Goal: Task Accomplishment & Management: Complete application form

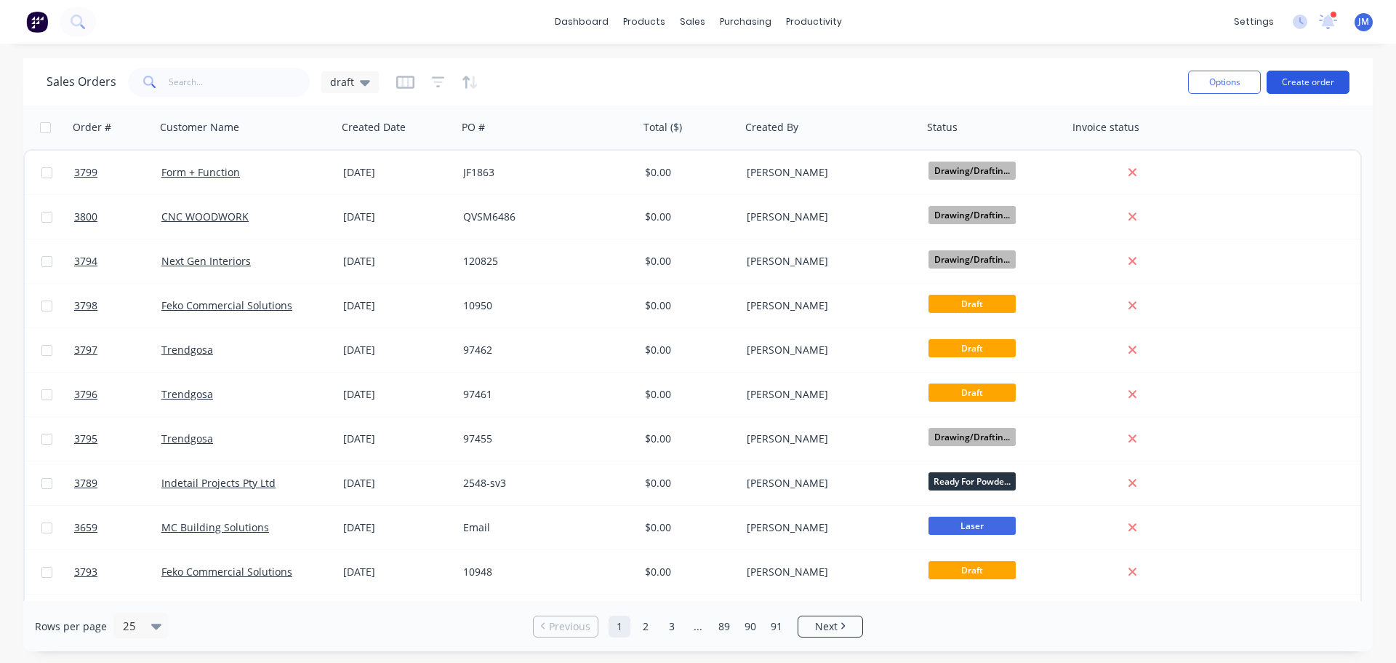
click at [1319, 80] on button "Create order" at bounding box center [1308, 82] width 83 height 23
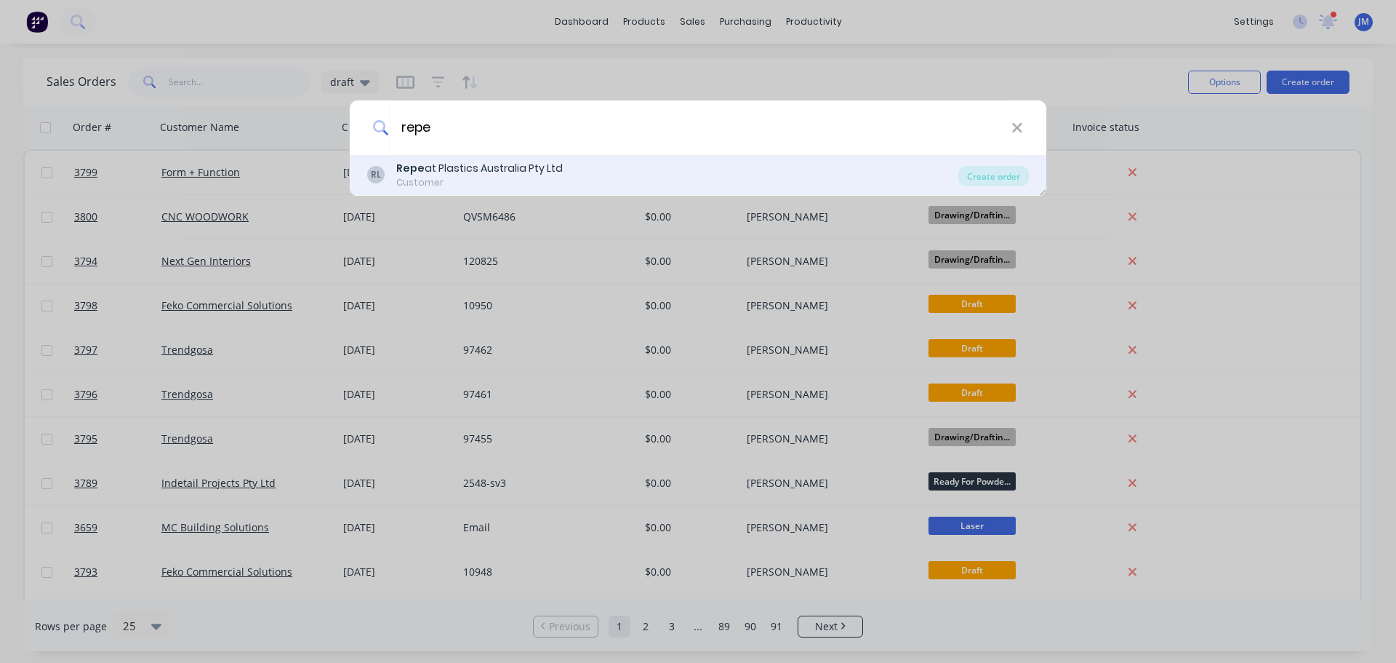
type input "repe"
click at [448, 177] on div "Customer" at bounding box center [479, 182] width 167 height 13
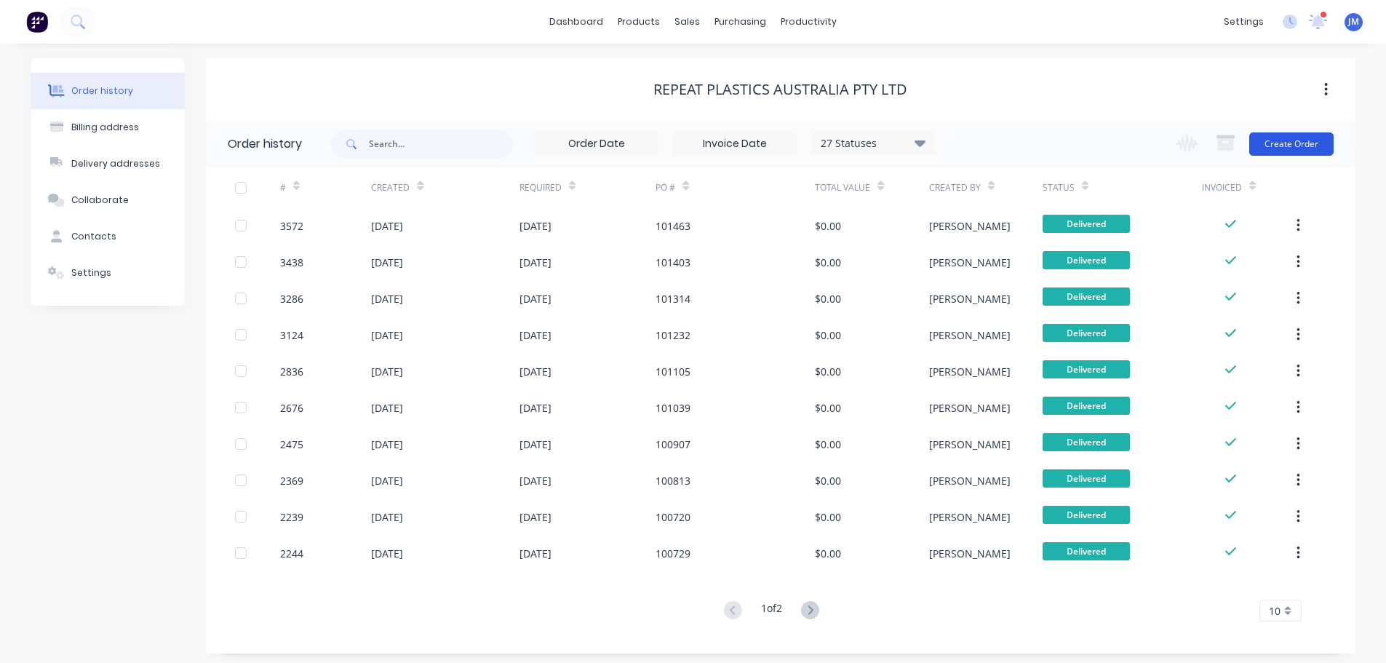
click at [1280, 139] on button "Create Order" at bounding box center [1291, 143] width 84 height 23
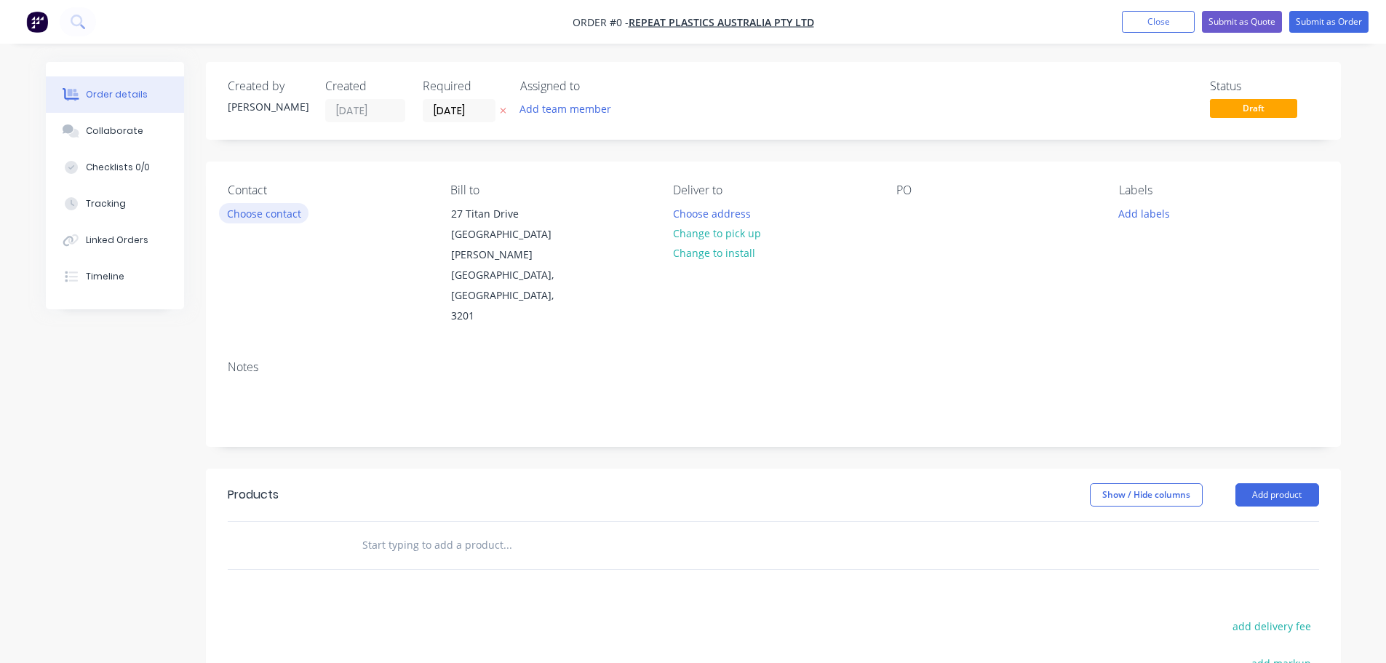
click at [262, 222] on button "Choose contact" at bounding box center [263, 213] width 89 height 20
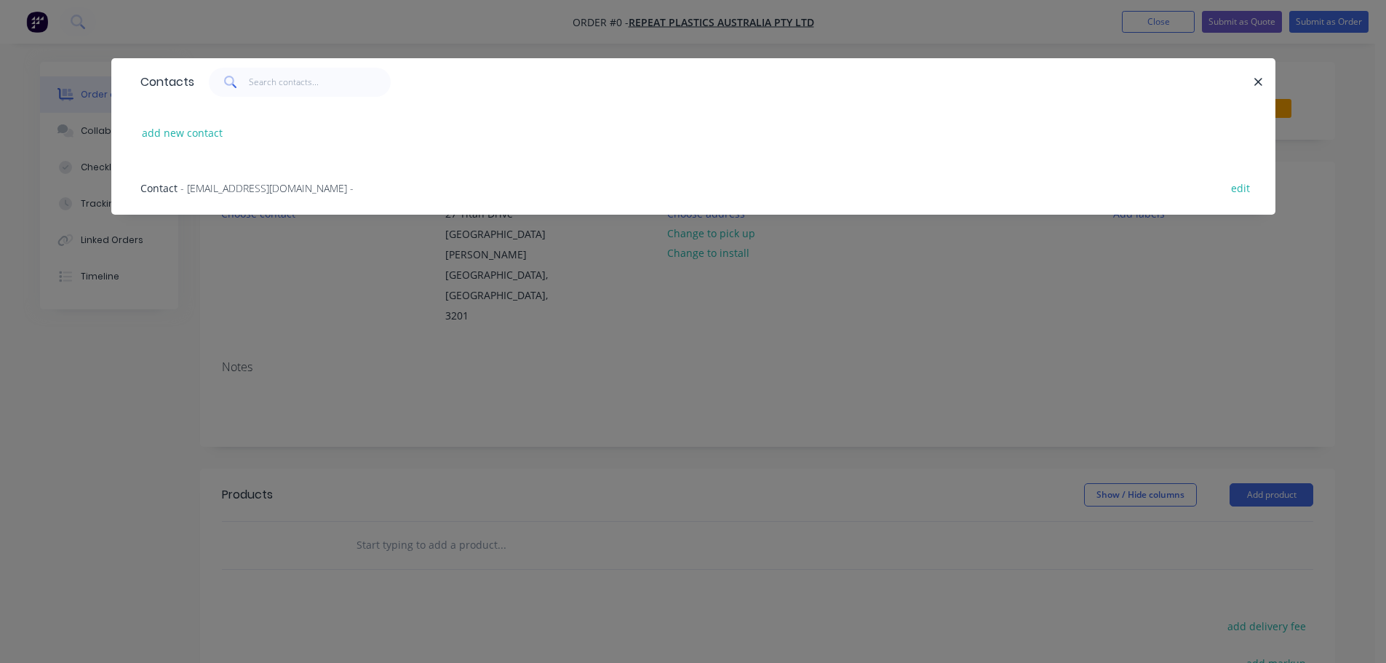
click at [241, 184] on span "- [EMAIL_ADDRESS][DOMAIN_NAME] -" at bounding box center [266, 188] width 173 height 14
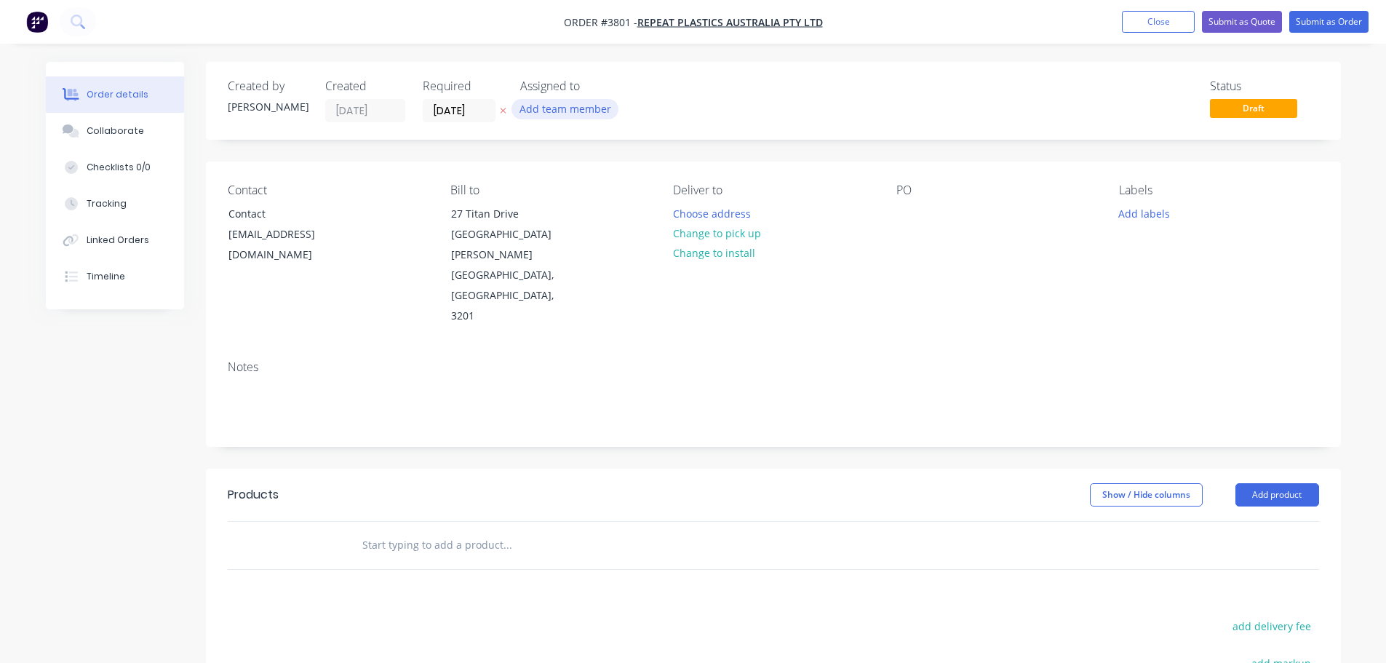
click at [560, 109] on button "Add team member" at bounding box center [564, 109] width 107 height 20
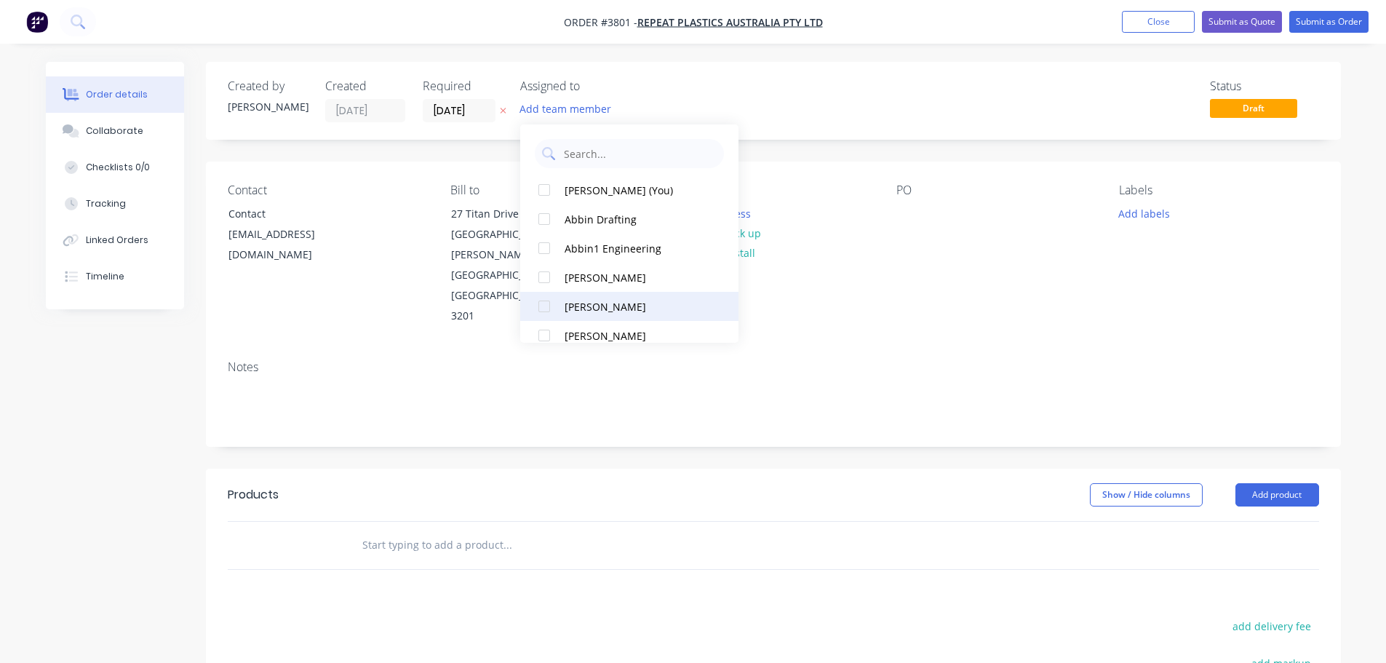
click at [570, 307] on div "[PERSON_NAME]" at bounding box center [636, 306] width 145 height 15
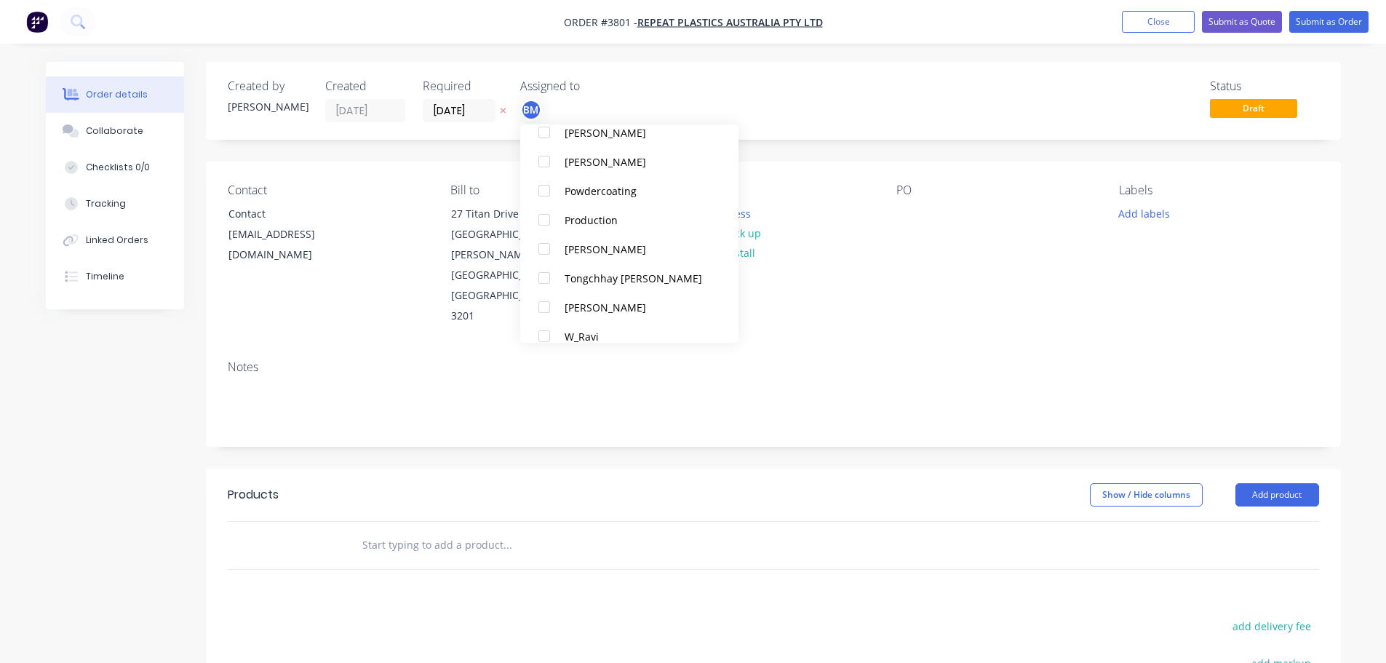
scroll to position [582, 0]
click at [580, 217] on div "Production" at bounding box center [636, 219] width 145 height 15
click at [1095, 286] on div "Contact Contact [EMAIL_ADDRESS][DOMAIN_NAME] Bill to [STREET_ADDRESS][PERSON_NA…" at bounding box center [773, 254] width 1135 height 187
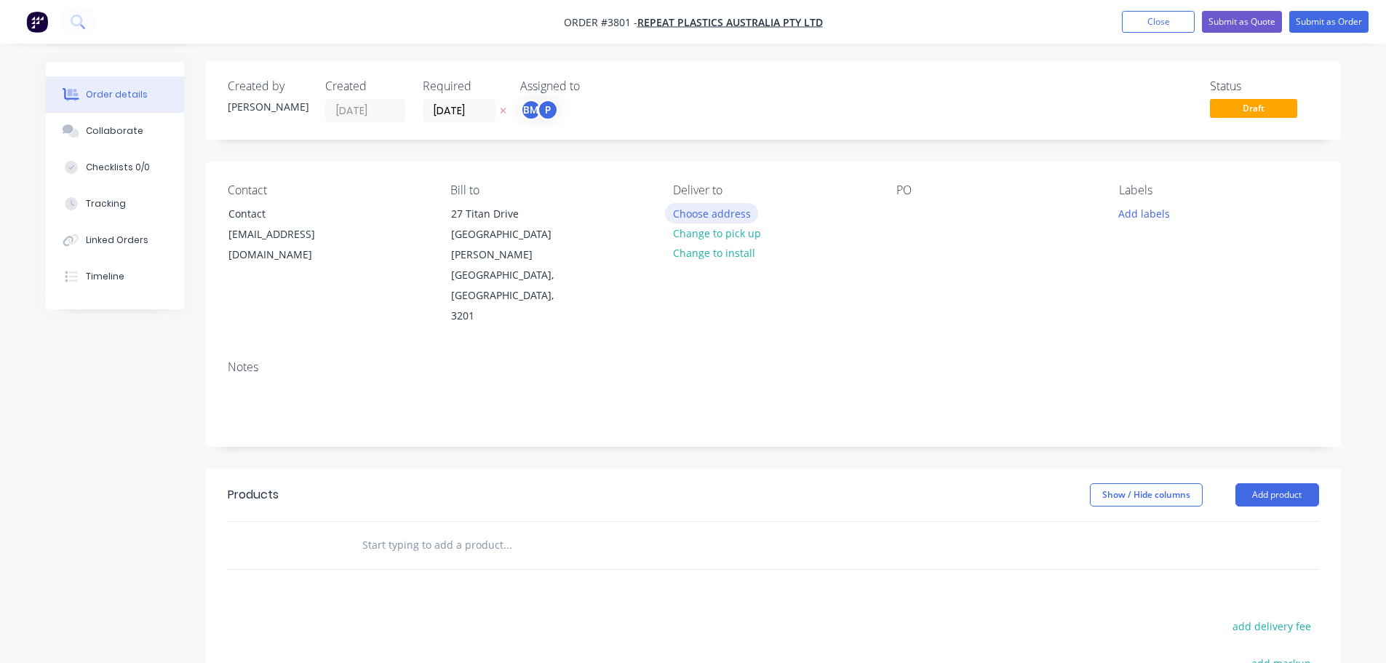
click at [689, 217] on button "Choose address" at bounding box center [711, 213] width 93 height 20
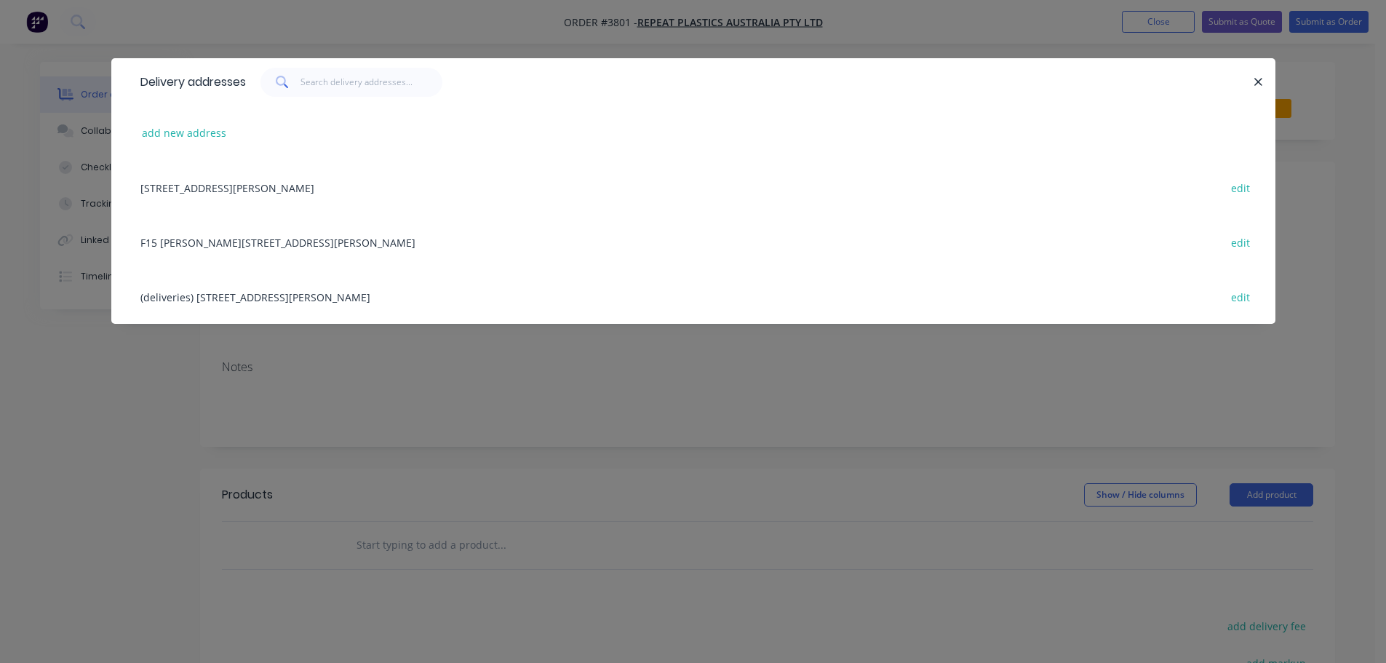
click at [287, 247] on div "F15 [PERSON_NAME][STREET_ADDRESS][PERSON_NAME] edit" at bounding box center [693, 242] width 1120 height 55
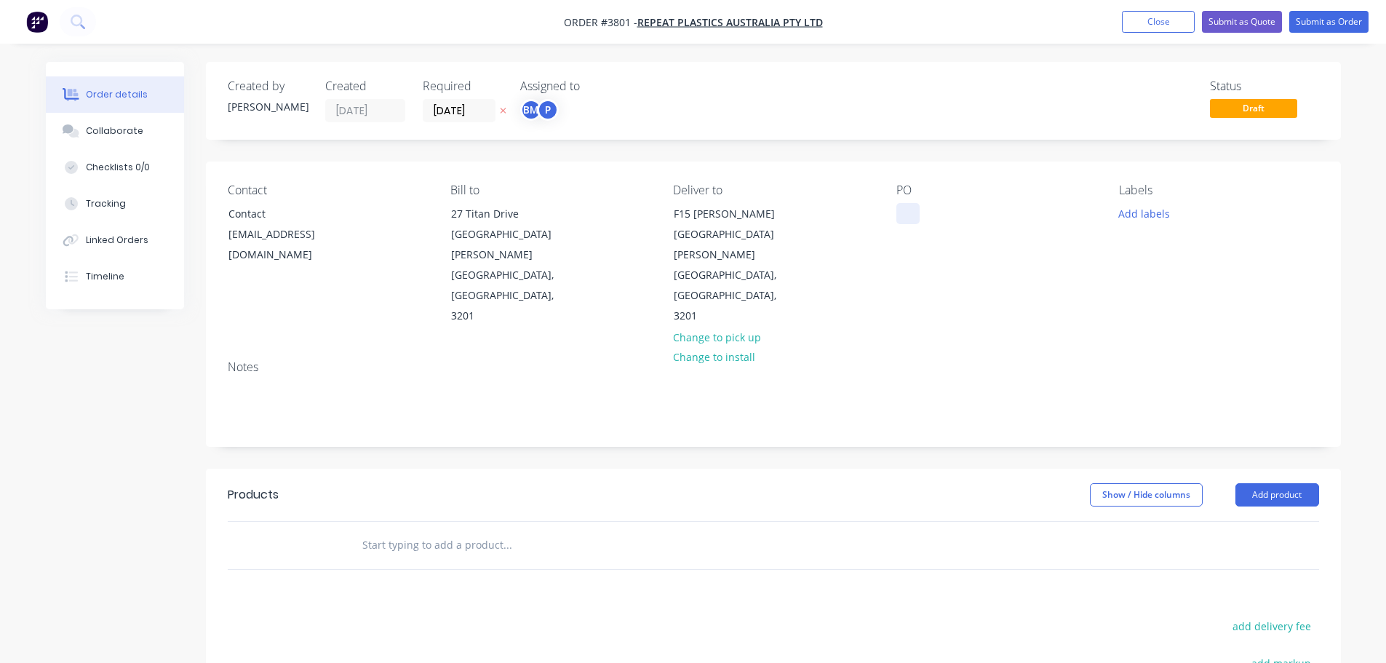
click at [908, 207] on div at bounding box center [907, 213] width 23 height 21
click at [120, 128] on div "Collaborate" at bounding box center [114, 130] width 57 height 13
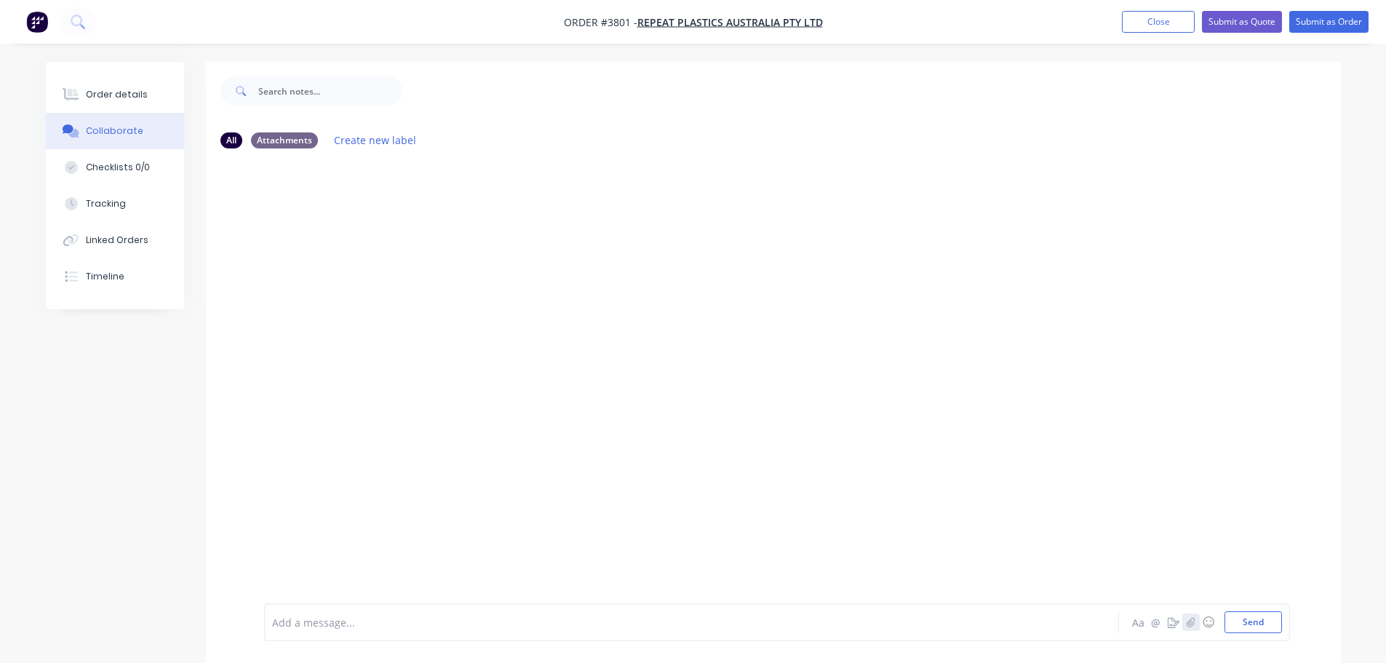
click at [1184, 616] on button "button" at bounding box center [1190, 621] width 17 height 17
click at [1257, 620] on button "Send" at bounding box center [1252, 622] width 57 height 22
click at [97, 89] on div "Order details" at bounding box center [117, 94] width 62 height 13
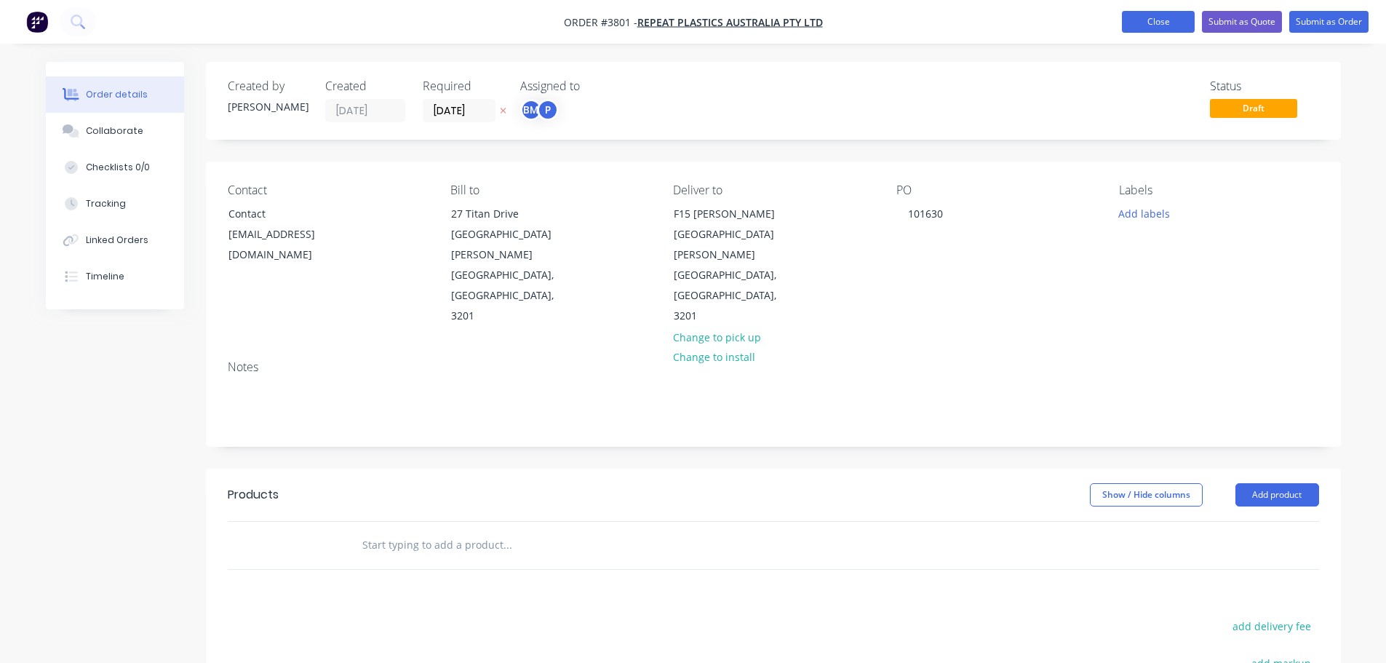
click at [1151, 25] on button "Close" at bounding box center [1158, 22] width 73 height 22
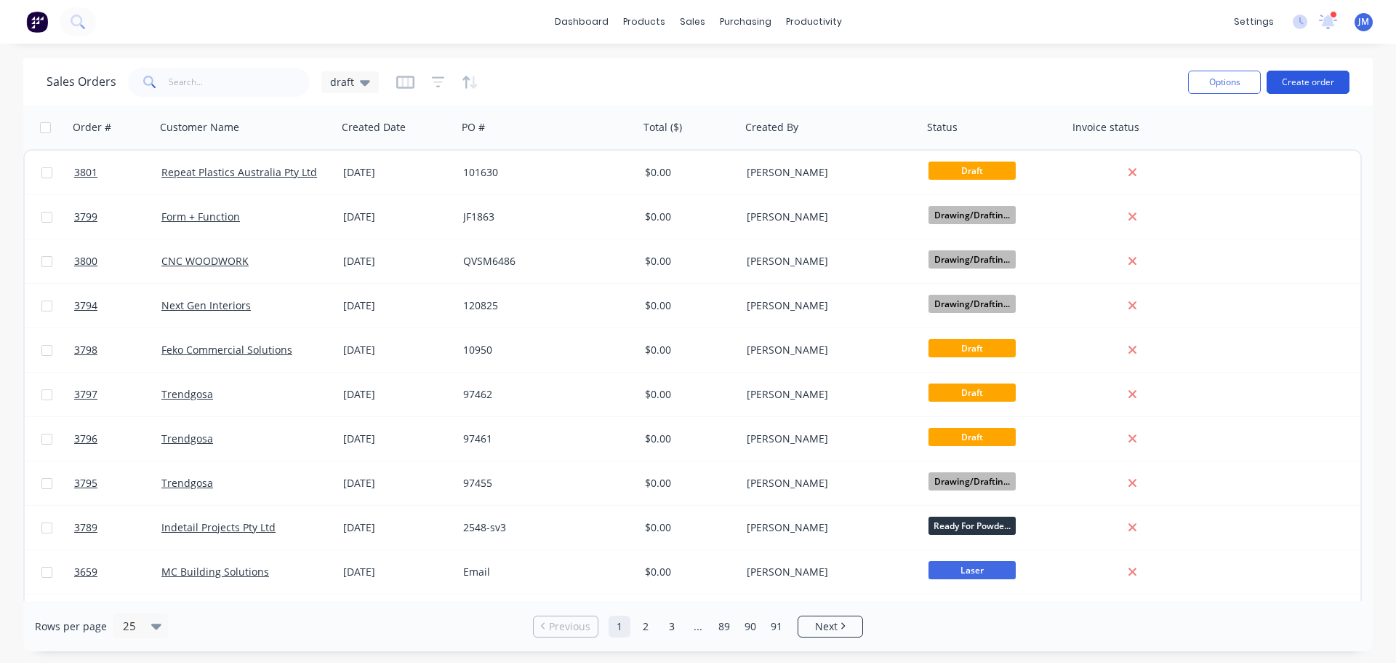
click at [1312, 84] on button "Create order" at bounding box center [1308, 82] width 83 height 23
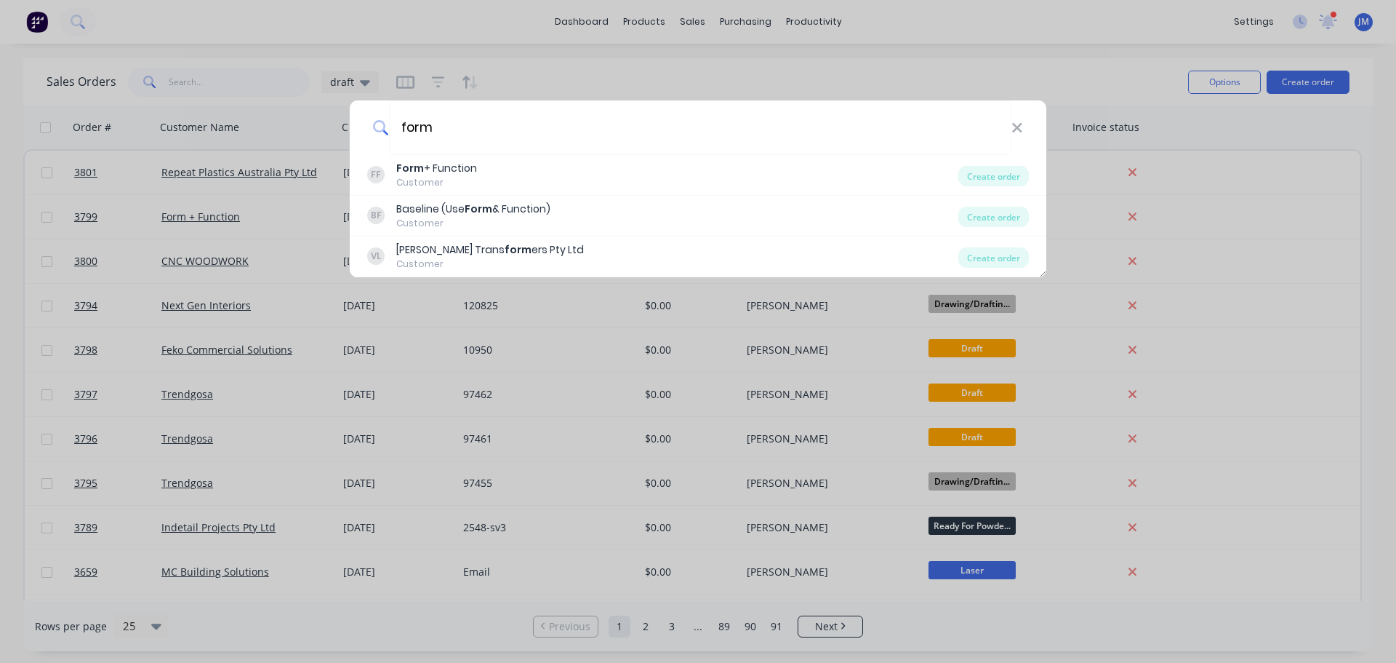
type input "form"
click at [468, 172] on div "Form + Function" at bounding box center [436, 168] width 81 height 15
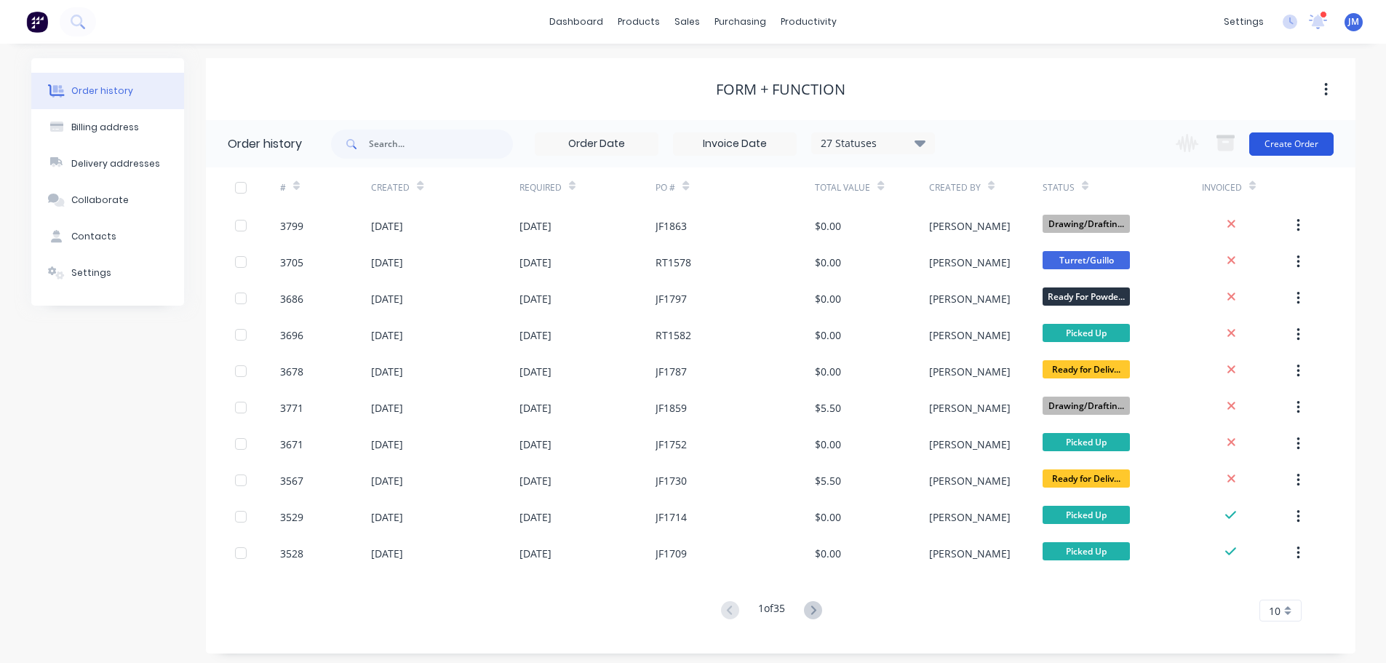
click at [1306, 151] on button "Create Order" at bounding box center [1291, 143] width 84 height 23
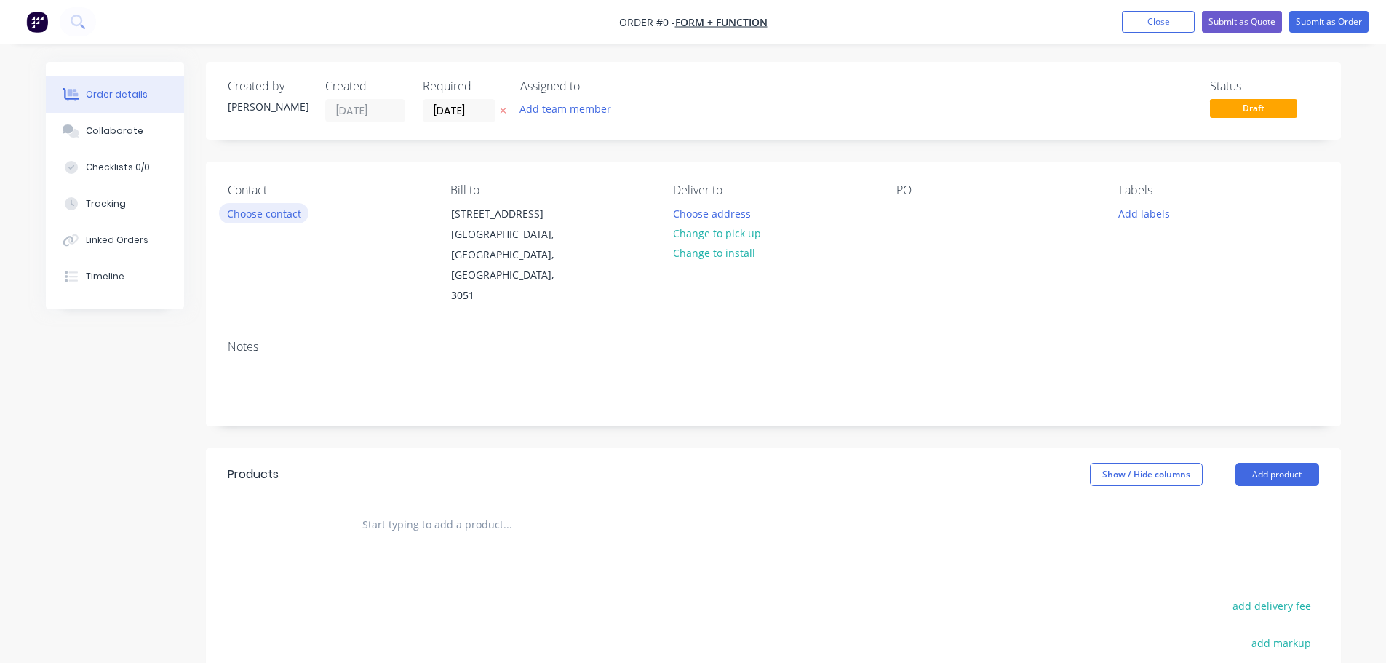
click at [266, 220] on button "Choose contact" at bounding box center [263, 213] width 89 height 20
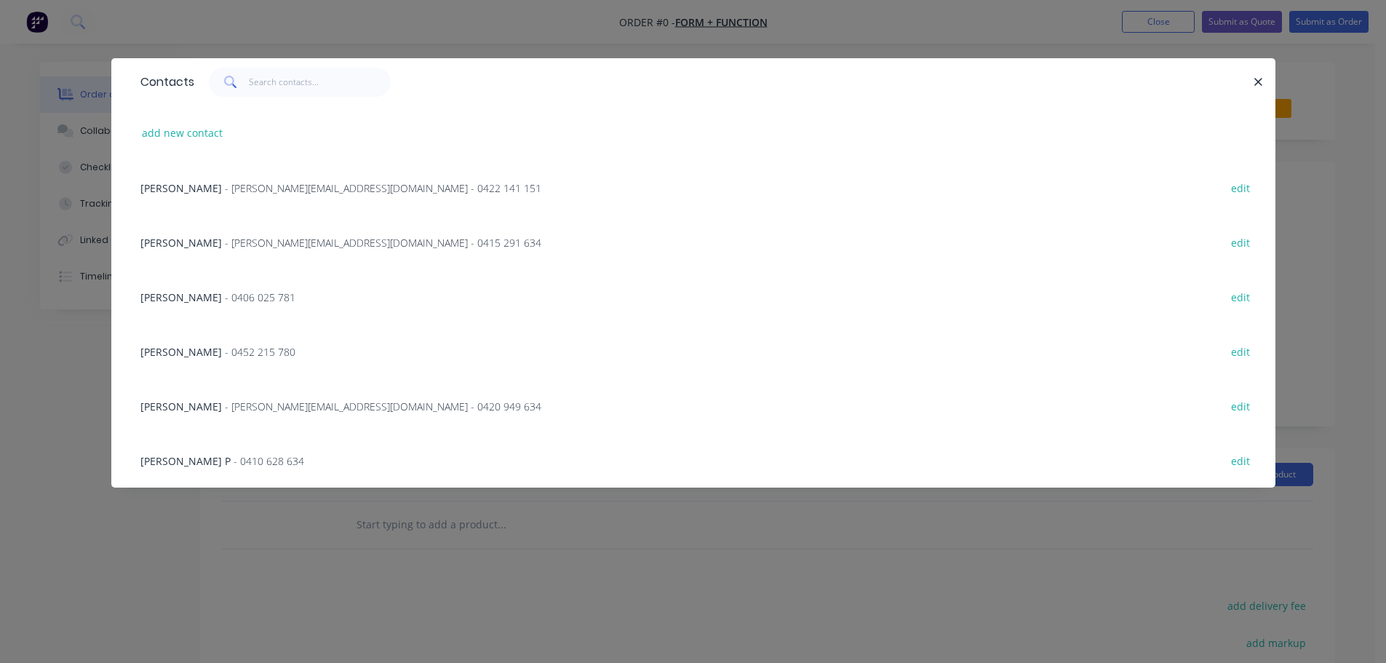
click at [264, 243] on span "- [PERSON_NAME][EMAIL_ADDRESS][DOMAIN_NAME] - 0415 291 634" at bounding box center [383, 243] width 316 height 14
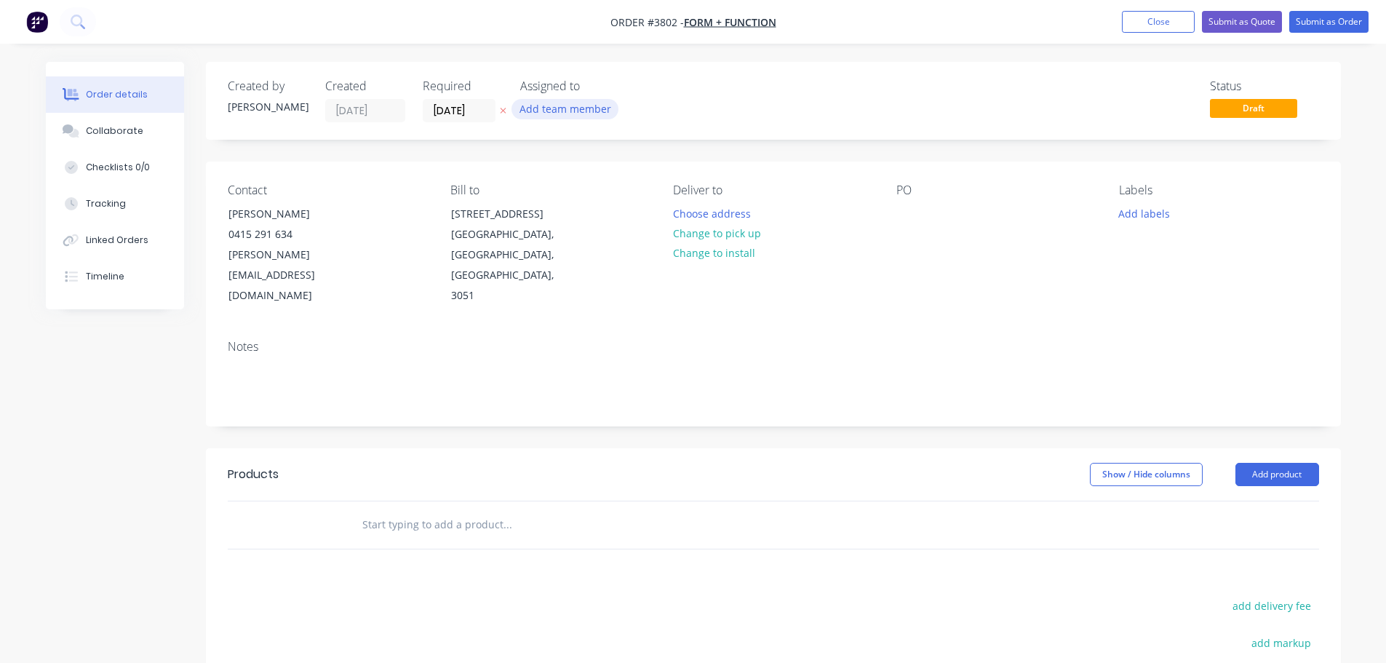
click at [548, 109] on button "Add team member" at bounding box center [564, 109] width 107 height 20
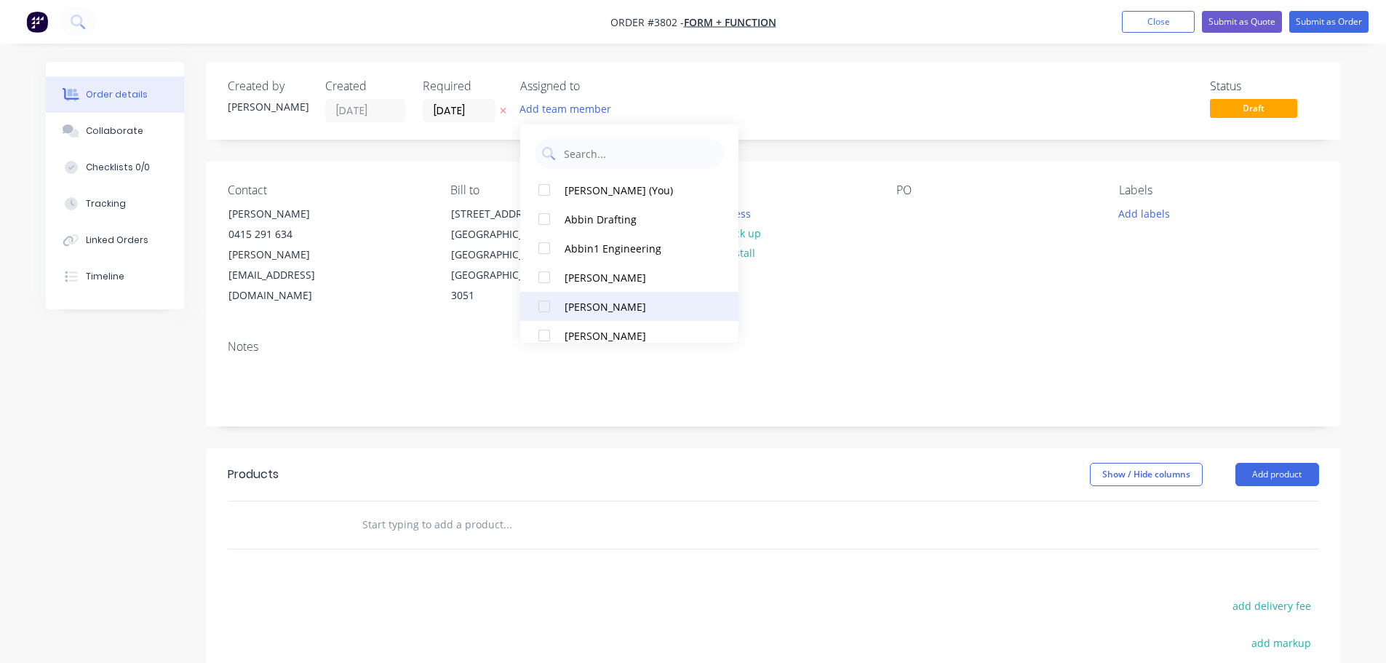
click at [581, 300] on div "[PERSON_NAME]" at bounding box center [636, 306] width 145 height 15
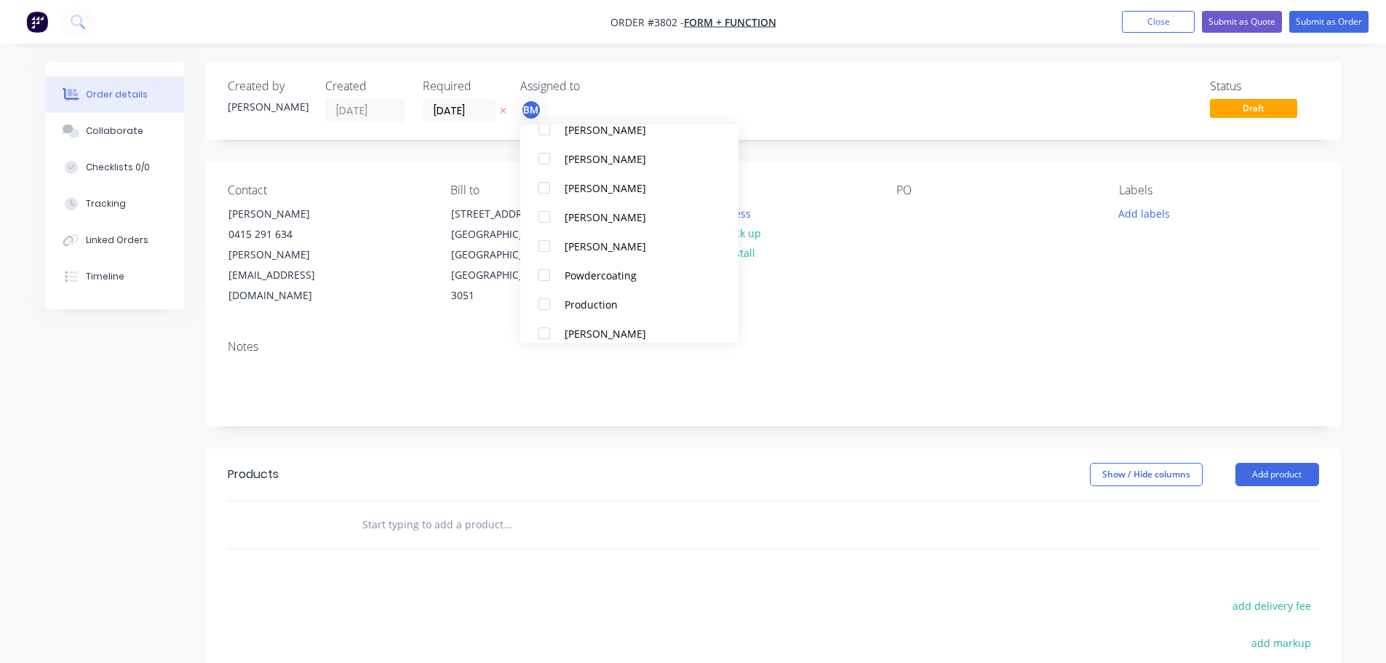
scroll to position [509, 0]
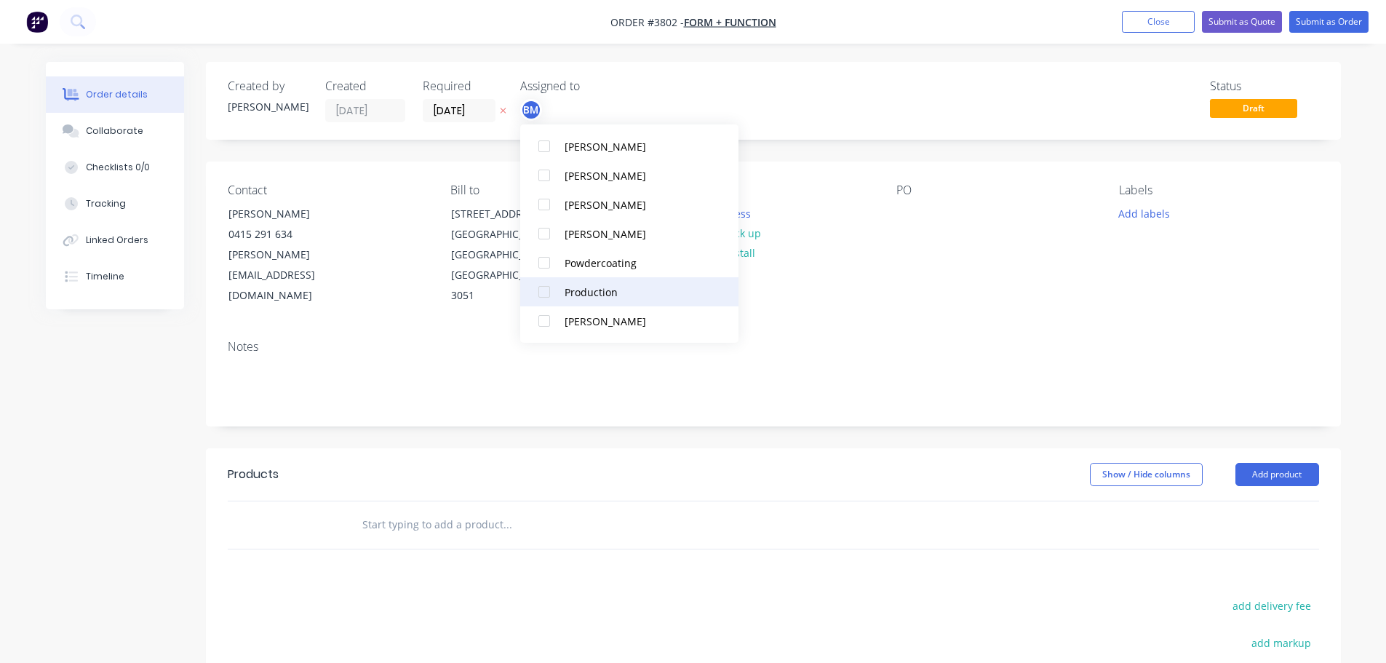
click at [581, 288] on div "Production" at bounding box center [636, 291] width 145 height 15
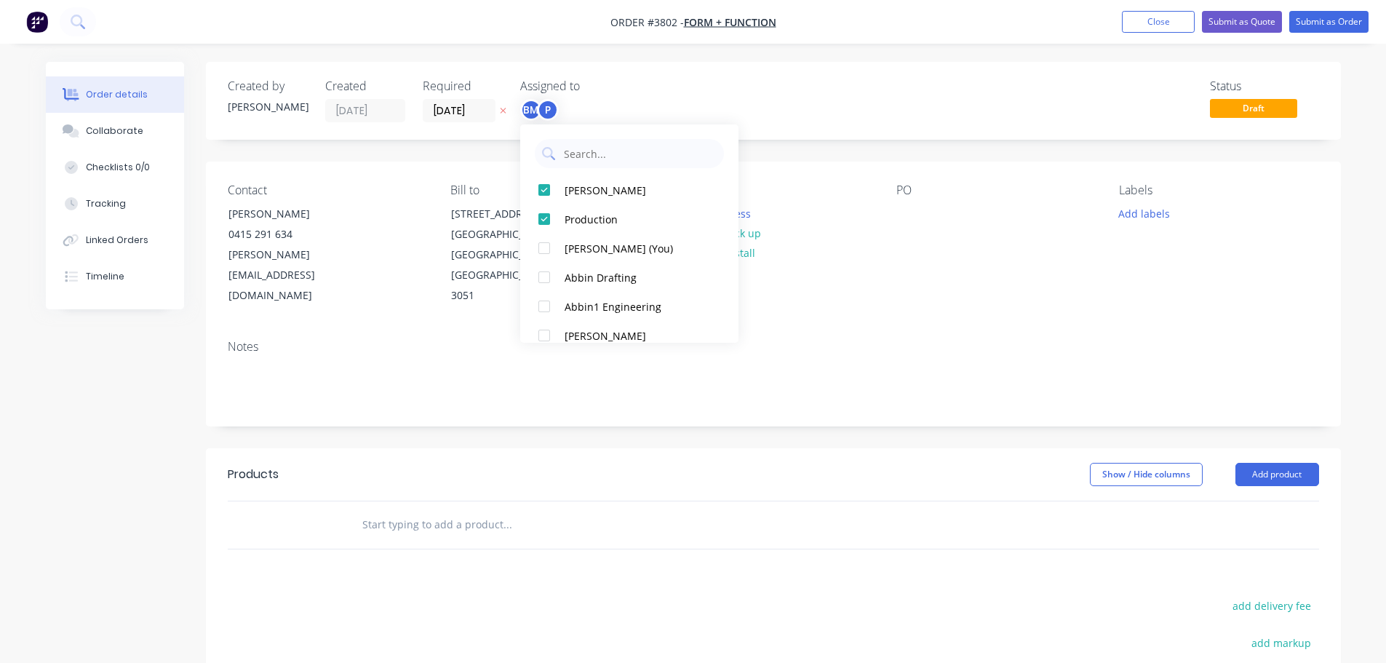
click at [816, 273] on div "Deliver to Choose address Change to pick up Change to install" at bounding box center [772, 244] width 199 height 123
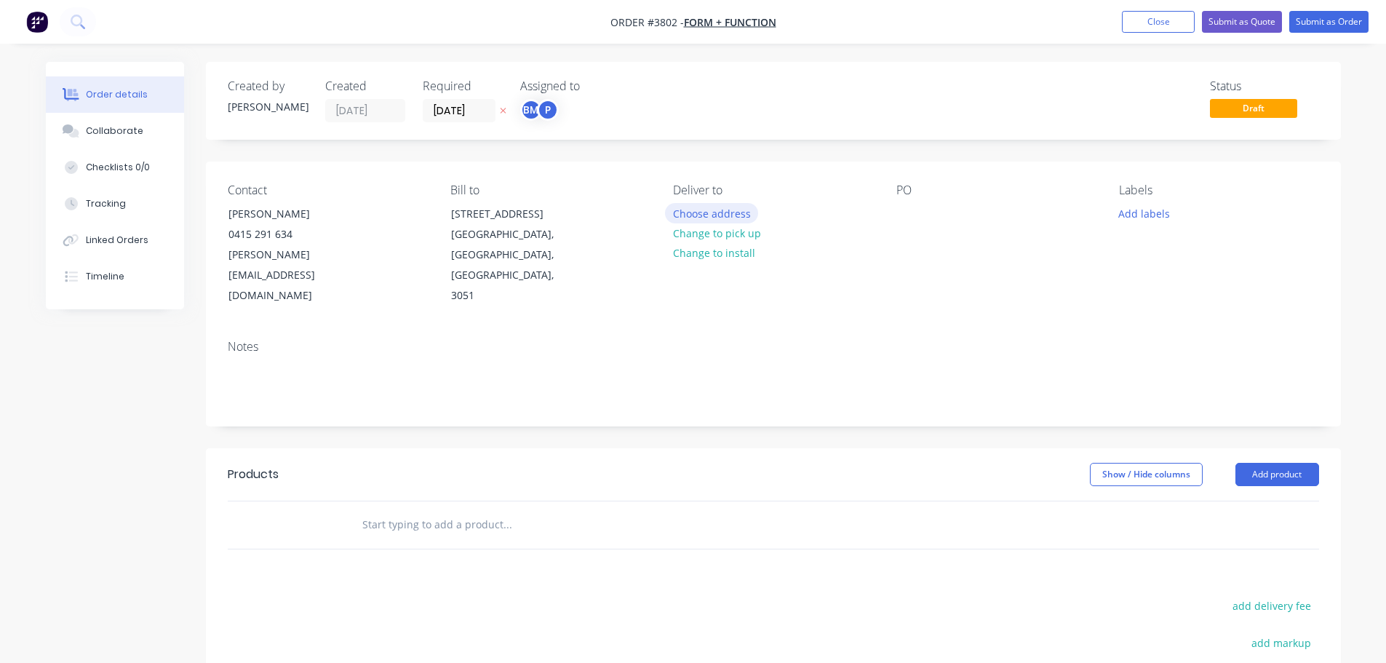
click at [716, 215] on button "Choose address" at bounding box center [711, 213] width 93 height 20
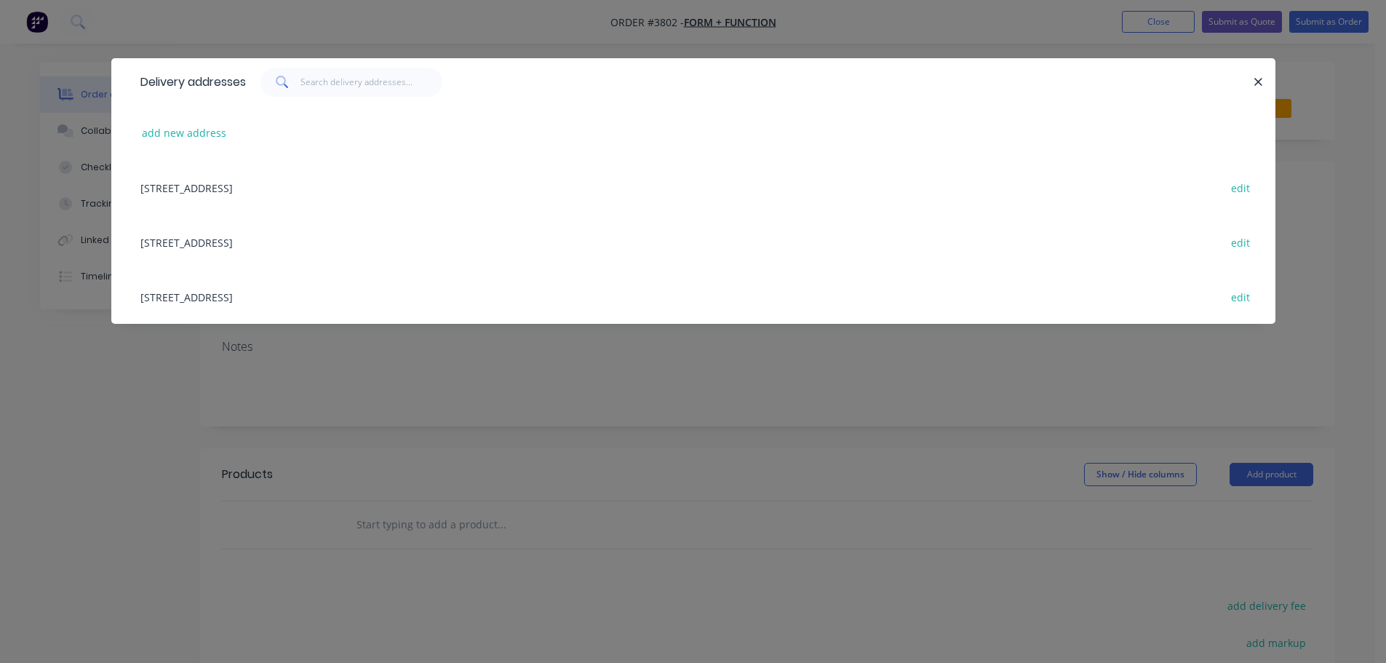
click at [299, 247] on div "[STREET_ADDRESS] edit" at bounding box center [693, 242] width 1120 height 55
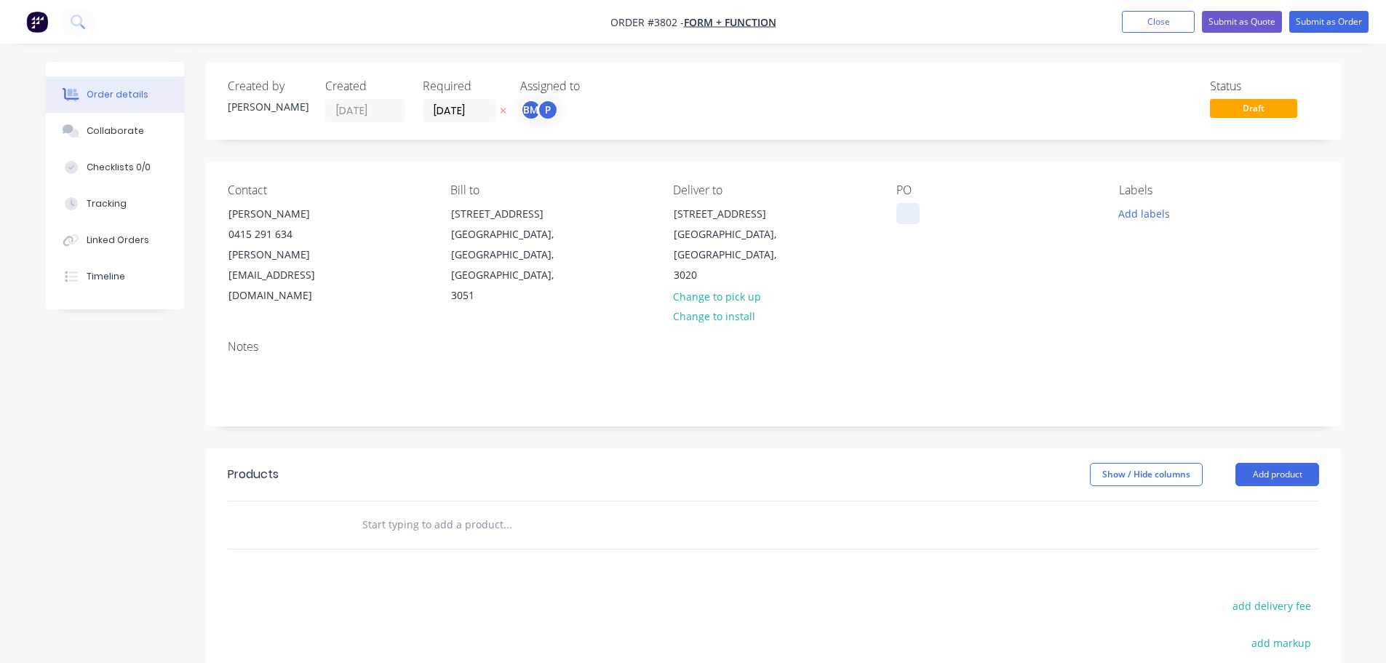
click at [899, 210] on div at bounding box center [907, 213] width 23 height 21
click at [131, 120] on button "Collaborate" at bounding box center [115, 131] width 138 height 36
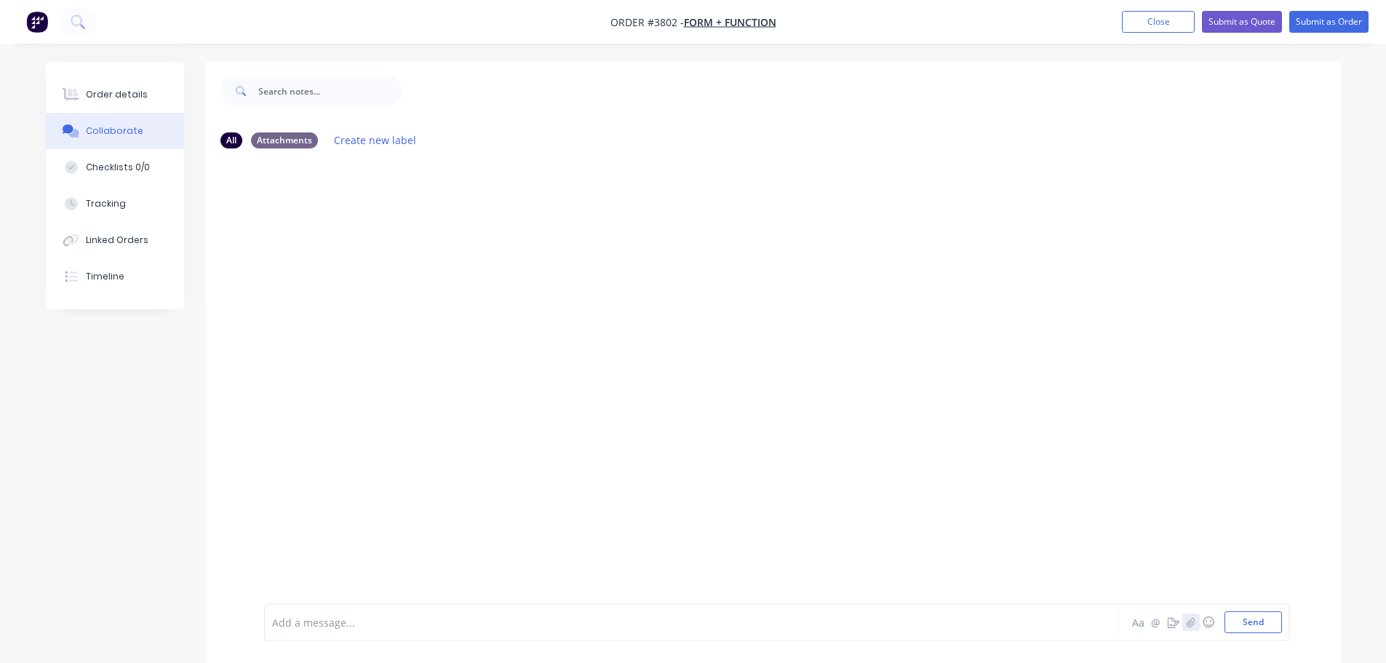
click at [1190, 624] on icon "button" at bounding box center [1190, 621] width 8 height 9
click at [1251, 622] on button "Send" at bounding box center [1252, 622] width 57 height 22
click at [328, 278] on div at bounding box center [316, 270] width 105 height 95
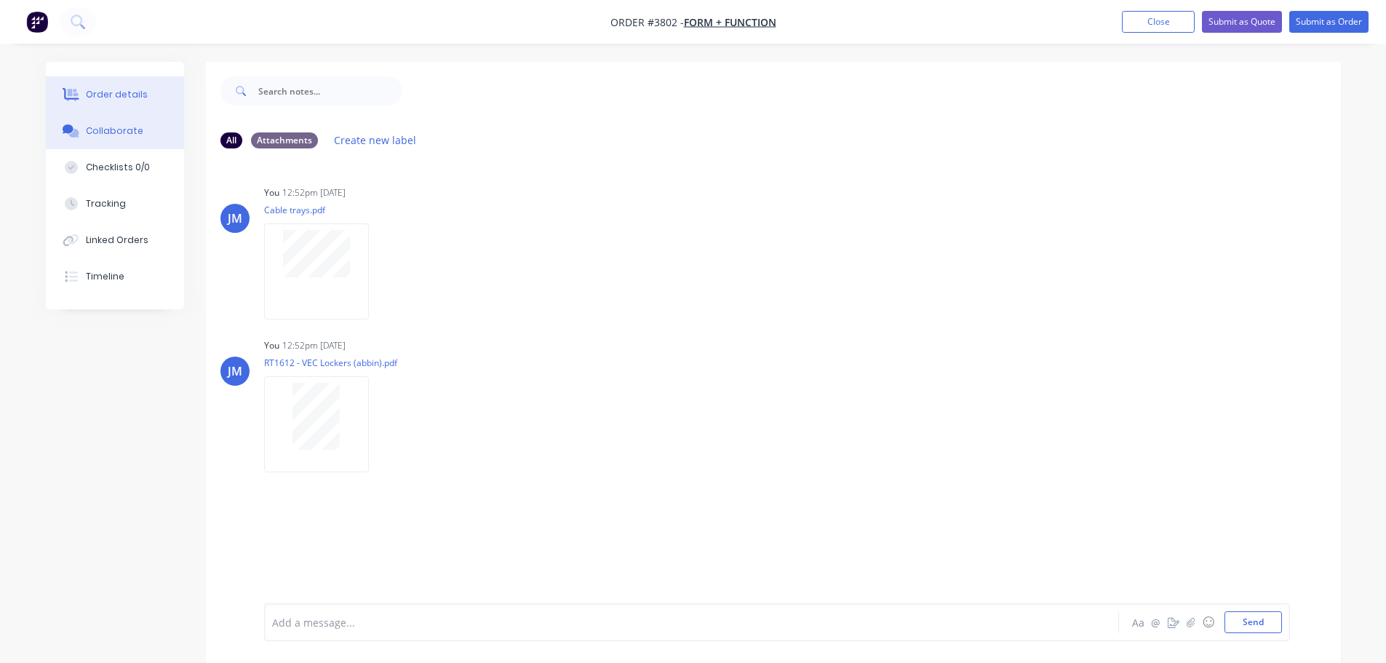
click at [119, 95] on div "Order details" at bounding box center [117, 94] width 62 height 13
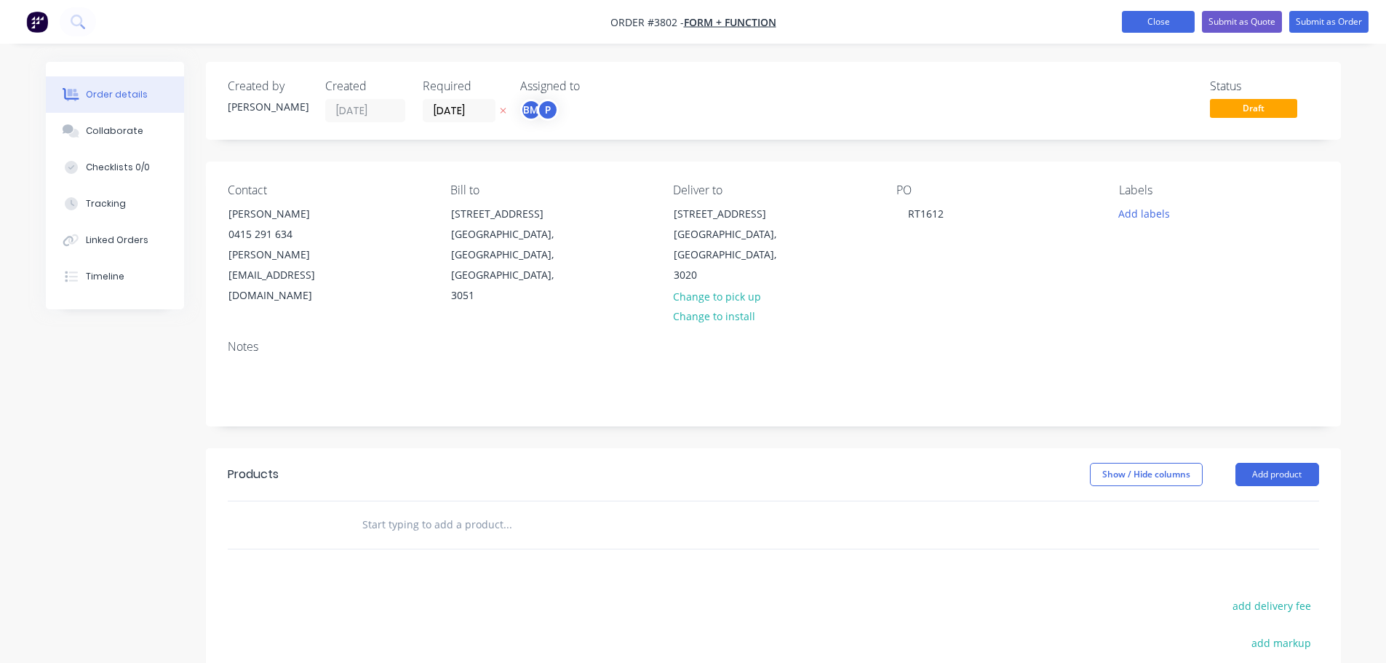
click at [1159, 17] on button "Close" at bounding box center [1158, 22] width 73 height 22
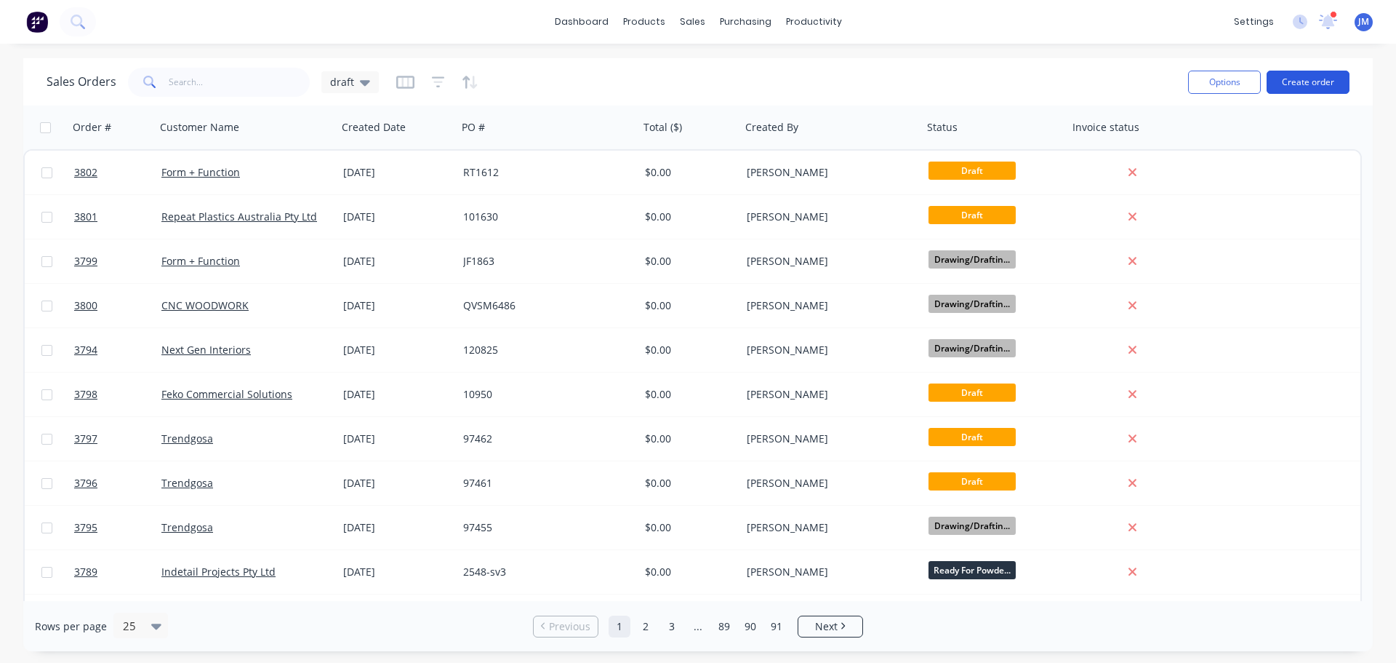
click at [1319, 79] on button "Create order" at bounding box center [1308, 82] width 83 height 23
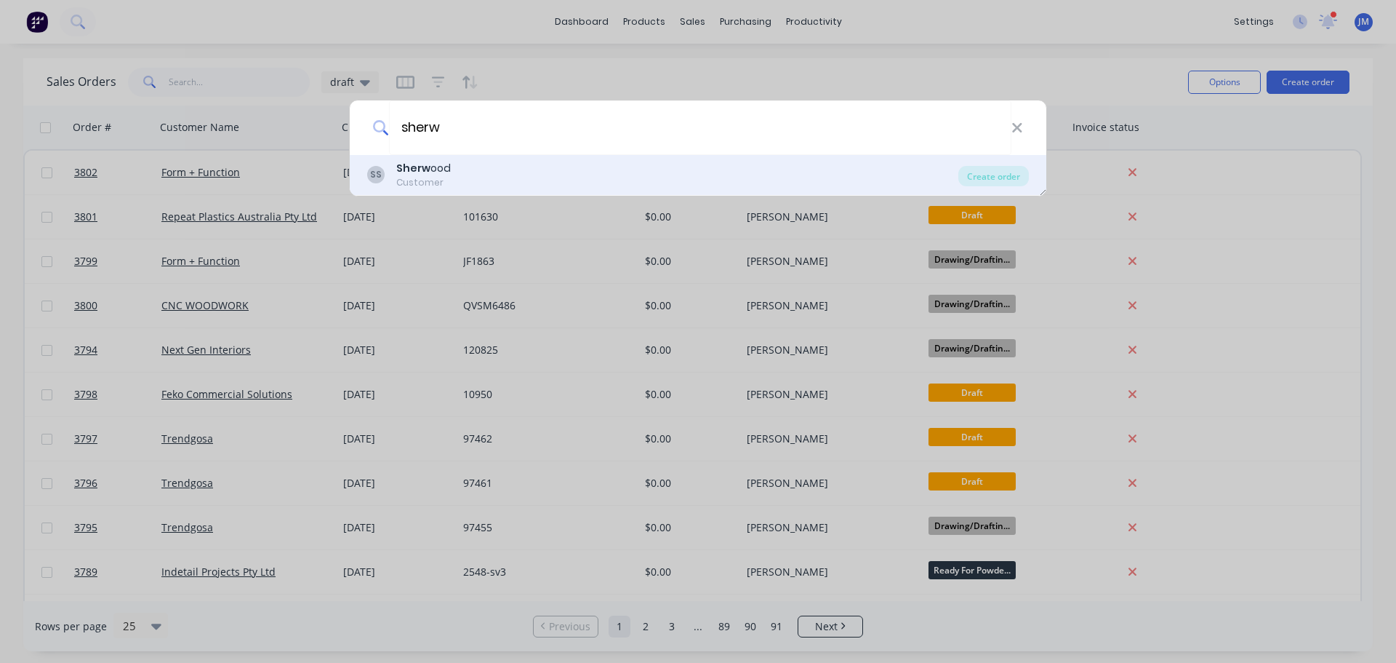
type input "sherw"
click at [440, 173] on div "Sherw ood" at bounding box center [423, 168] width 55 height 15
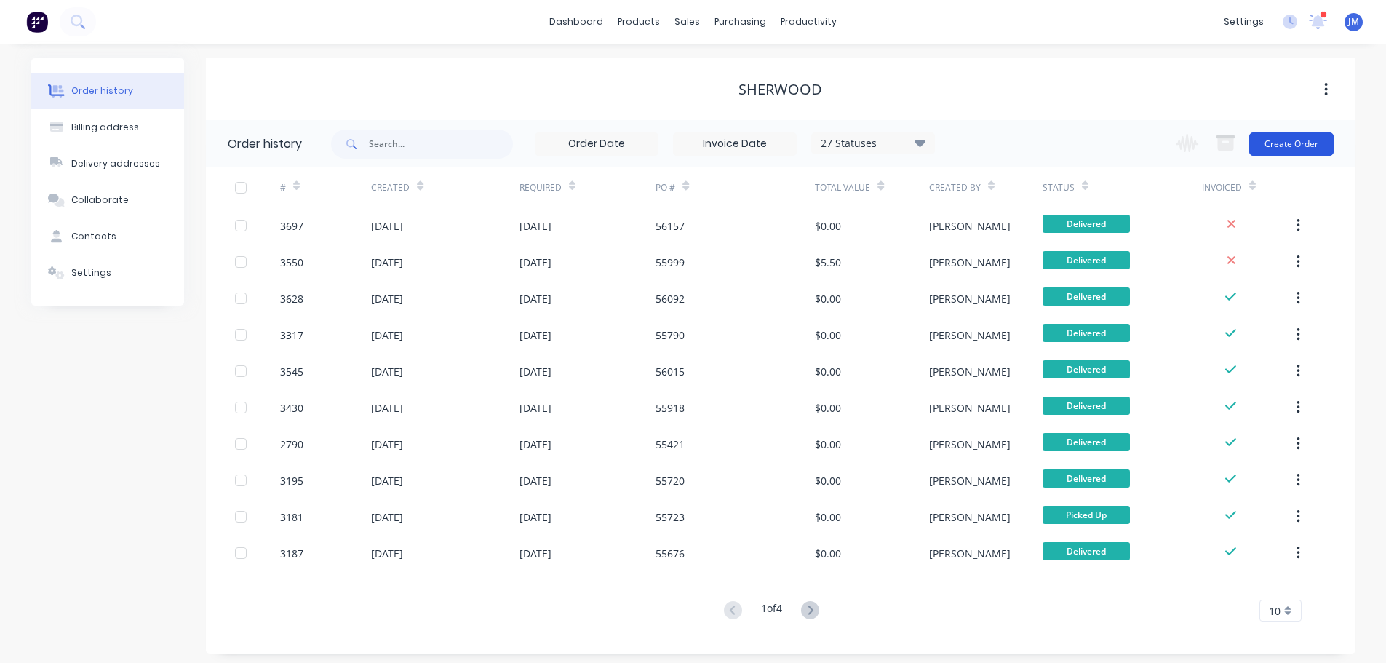
click at [1284, 139] on button "Create Order" at bounding box center [1291, 143] width 84 height 23
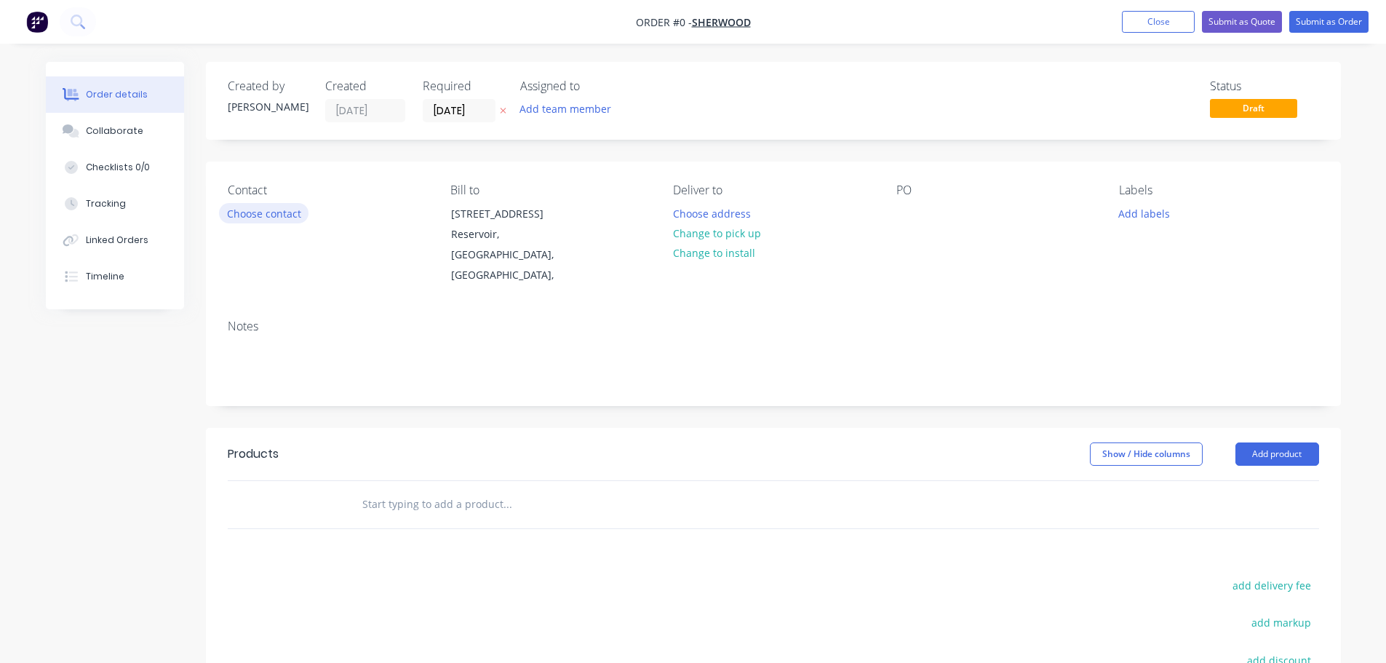
click at [284, 217] on button "Choose contact" at bounding box center [263, 213] width 89 height 20
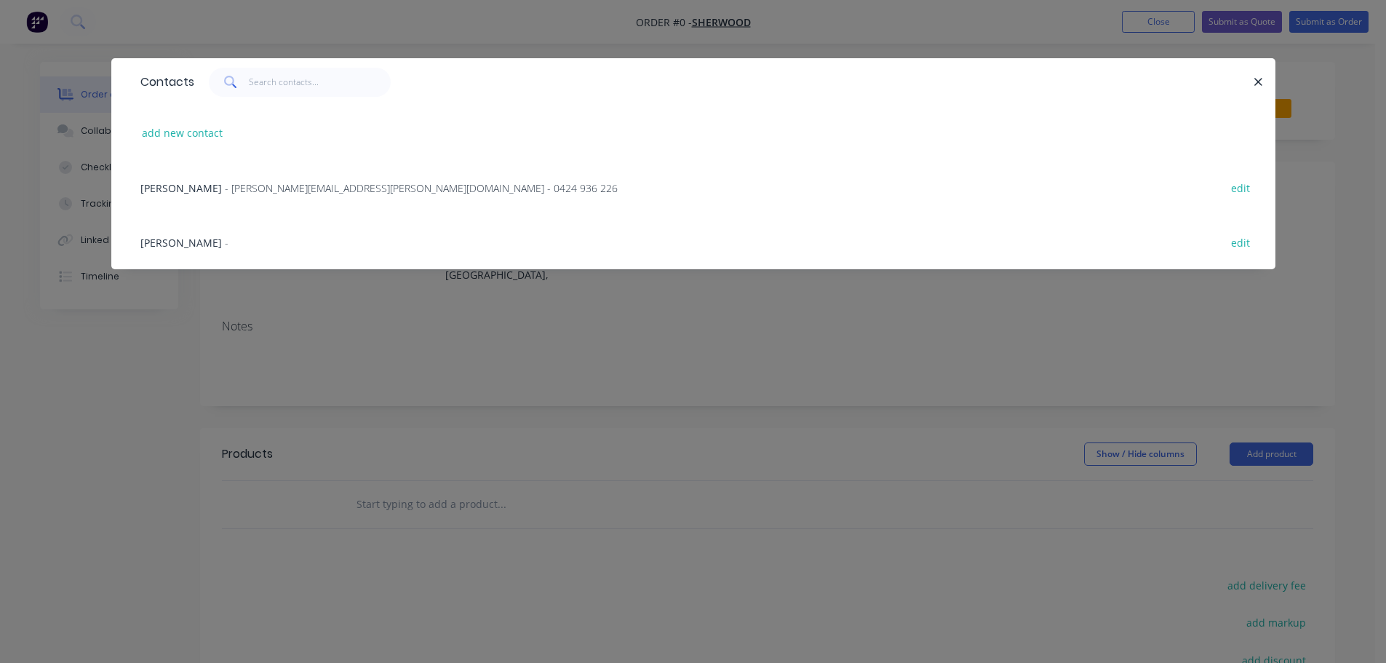
click at [225, 183] on span "- [PERSON_NAME][EMAIL_ADDRESS][PERSON_NAME][DOMAIN_NAME] - 0424 936 226" at bounding box center [421, 188] width 393 height 14
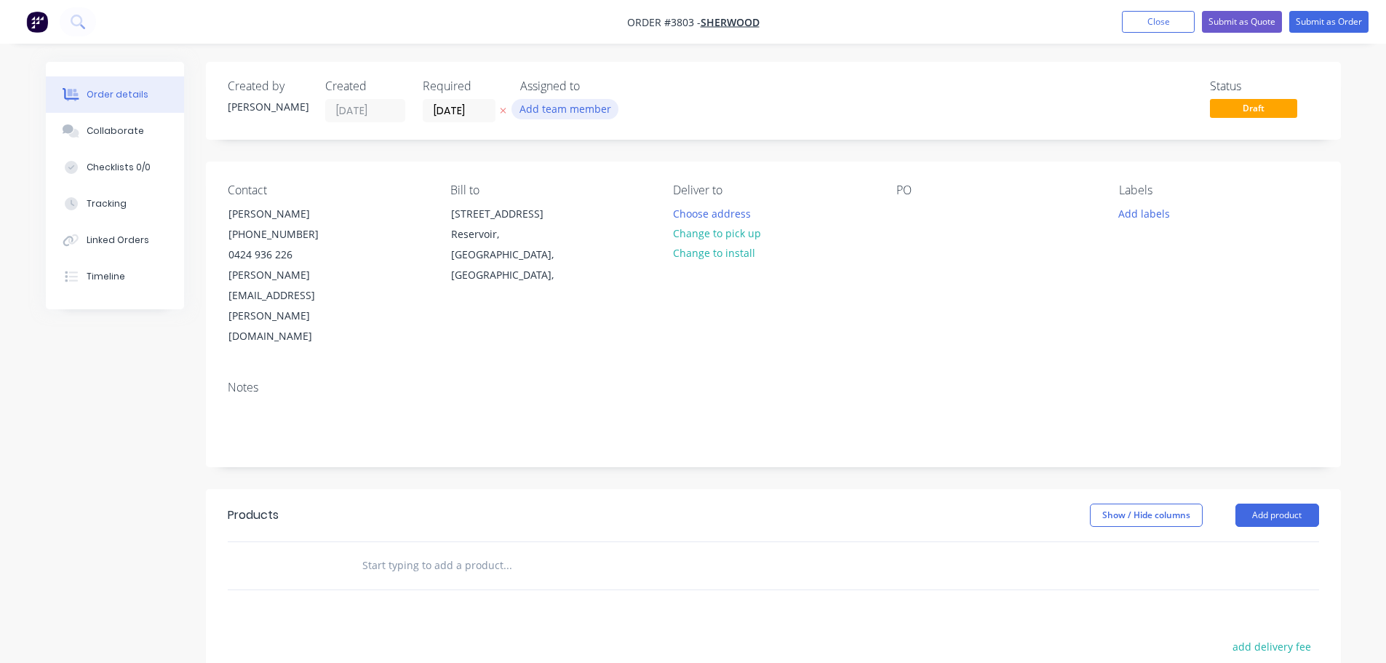
click at [549, 116] on button "Add team member" at bounding box center [564, 109] width 107 height 20
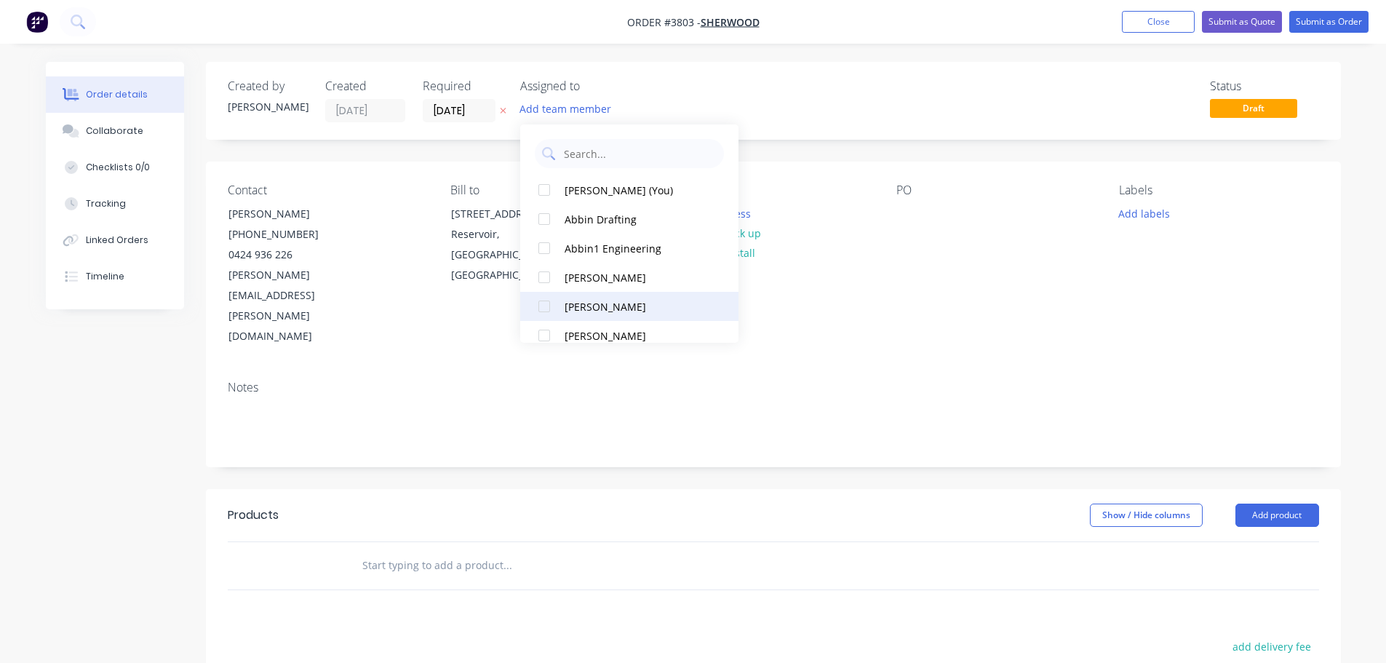
click at [567, 303] on div "[PERSON_NAME]" at bounding box center [636, 306] width 145 height 15
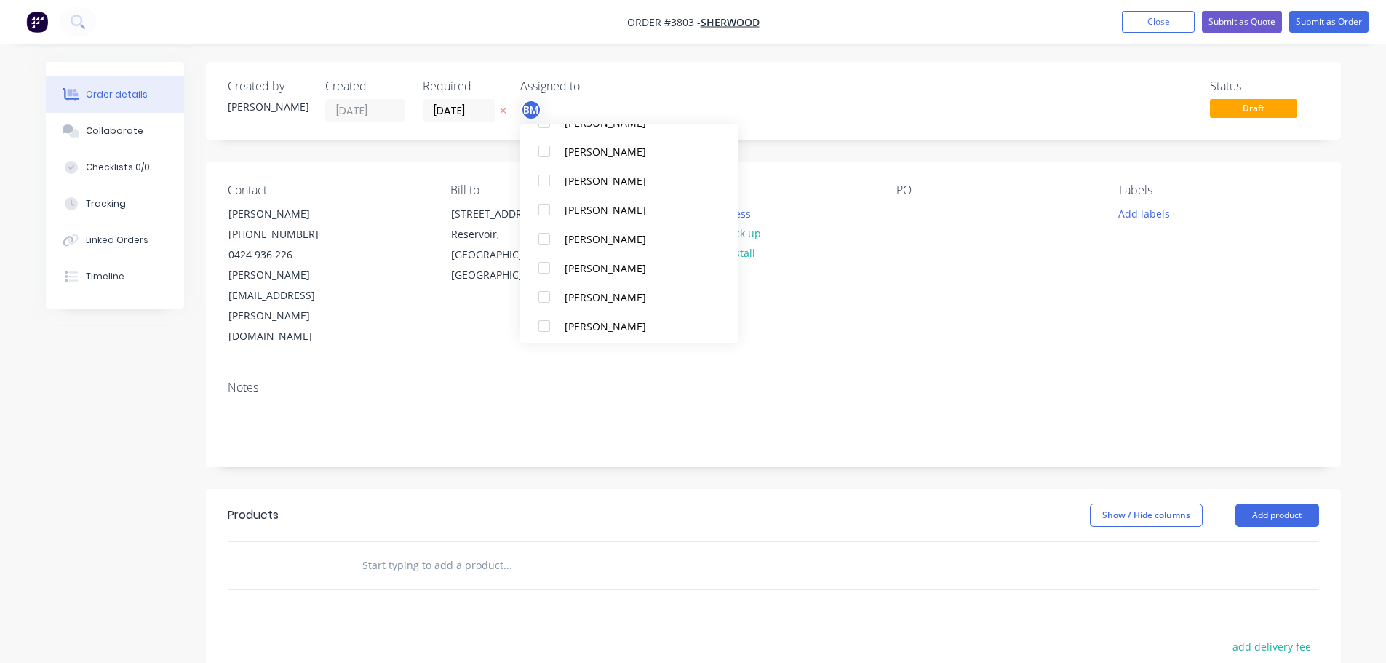
scroll to position [364, 0]
click at [569, 172] on div "[PERSON_NAME]" at bounding box center [636, 175] width 145 height 15
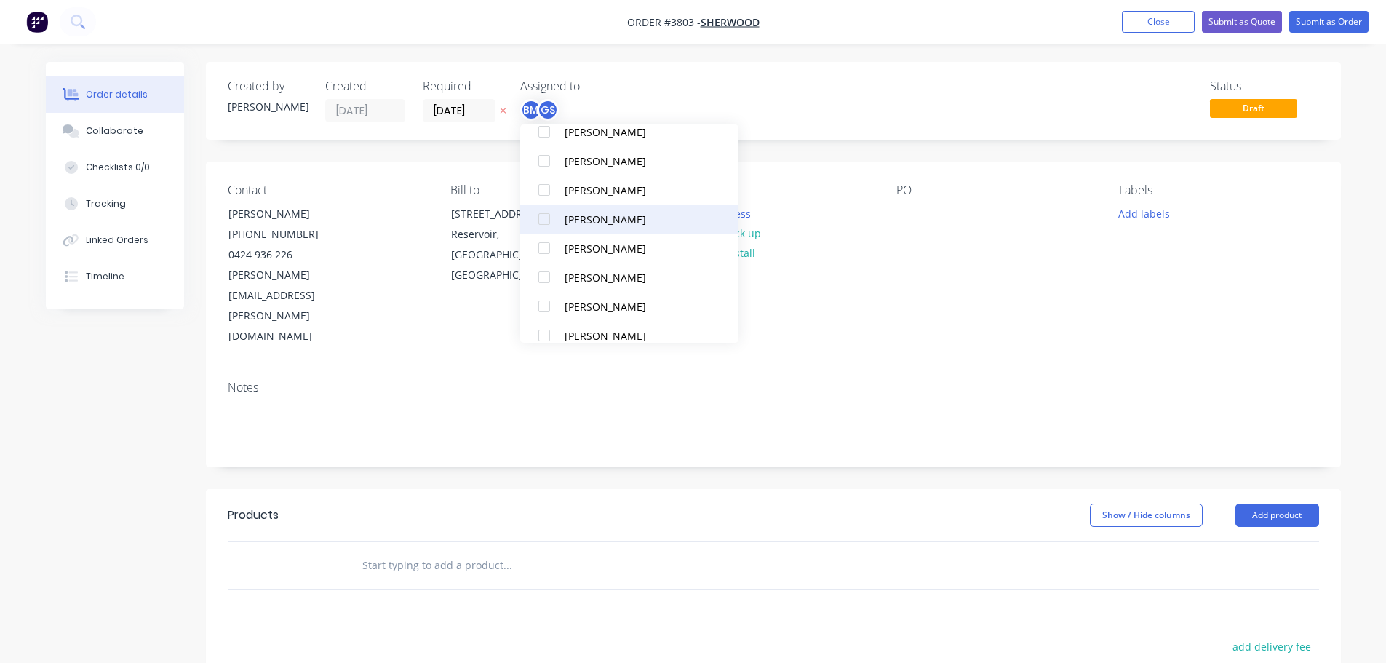
scroll to position [553, 0]
click at [578, 235] on button "Production" at bounding box center [629, 247] width 218 height 29
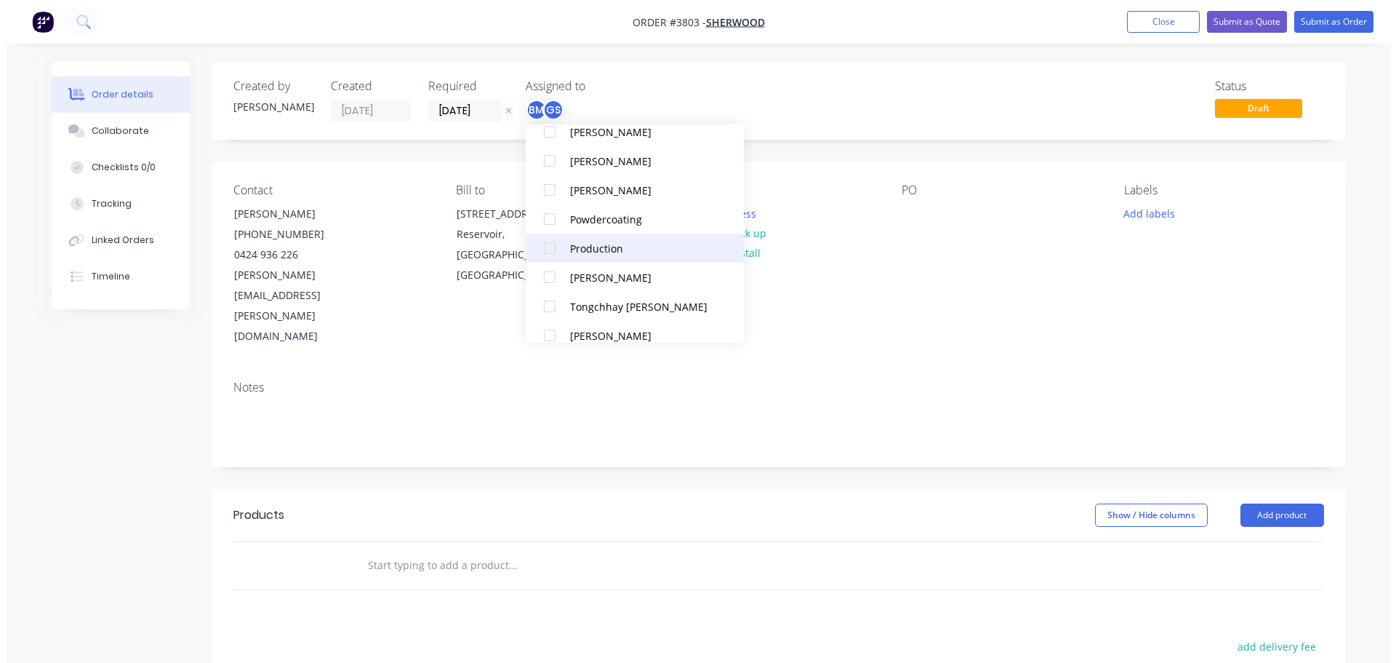
scroll to position [0, 0]
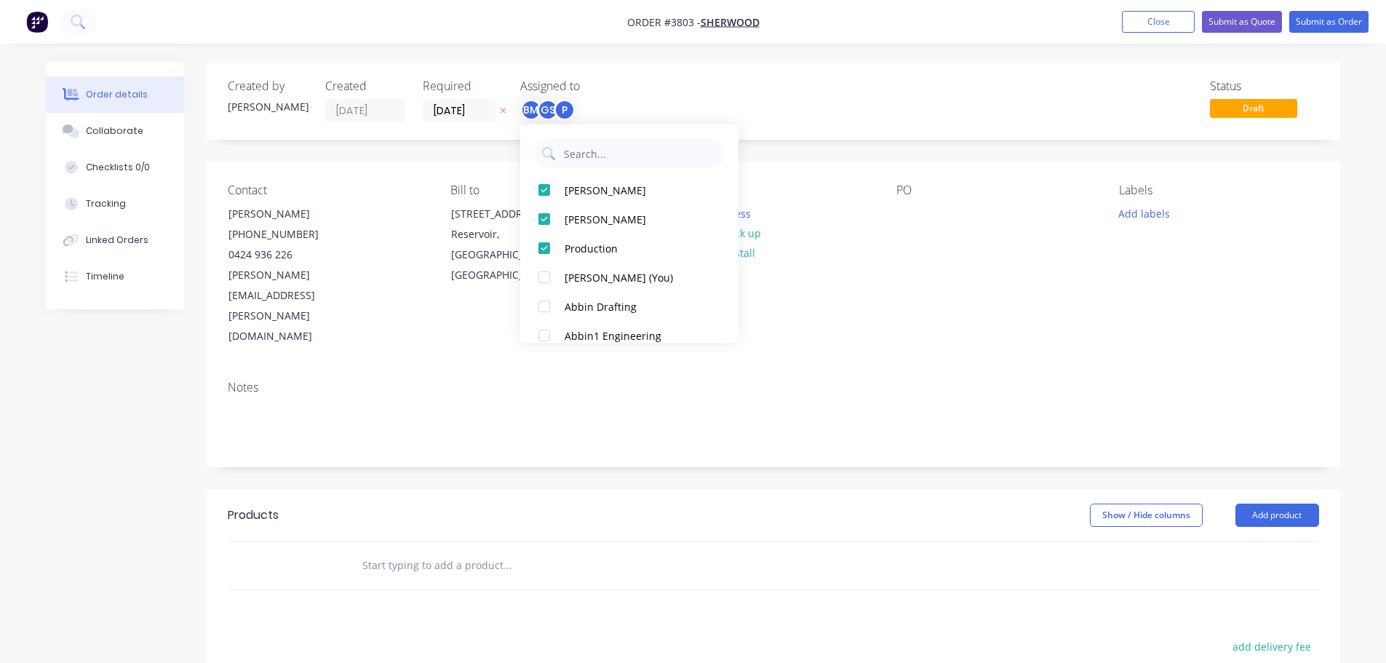
click at [861, 243] on div "Deliver to Choose address Change to pick up Change to install" at bounding box center [772, 265] width 199 height 164
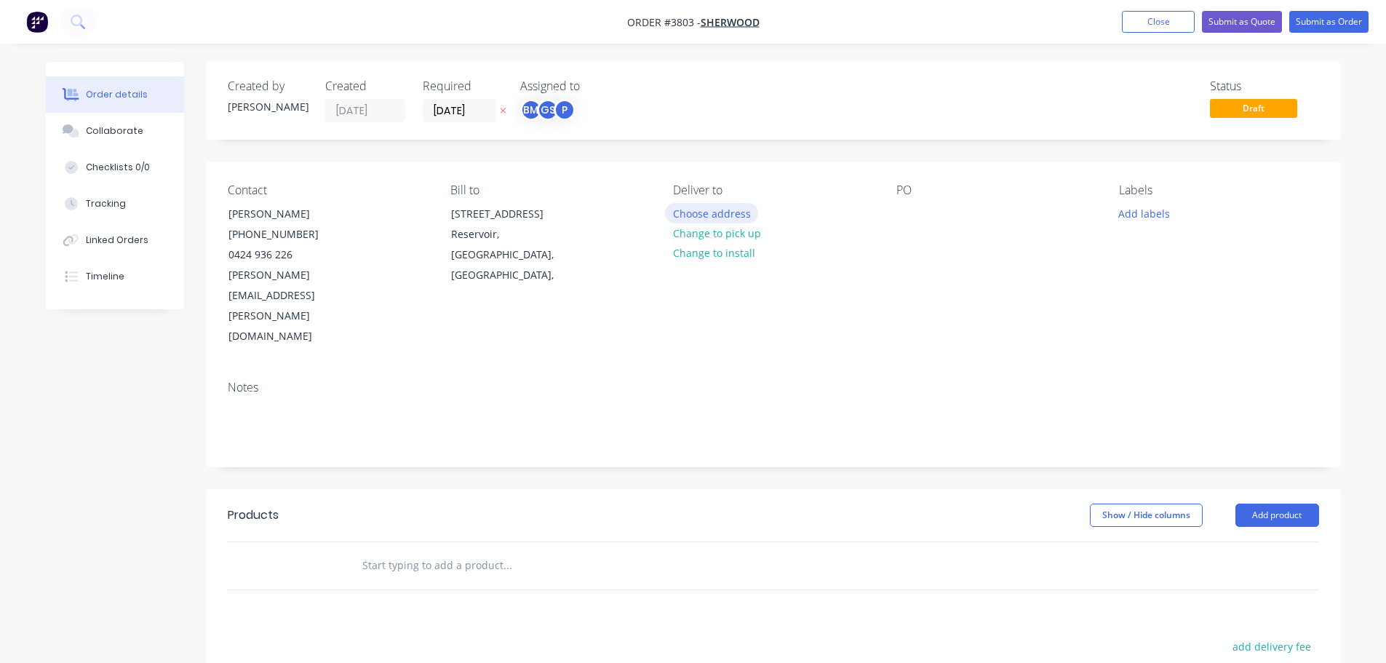
click at [723, 210] on button "Choose address" at bounding box center [711, 213] width 93 height 20
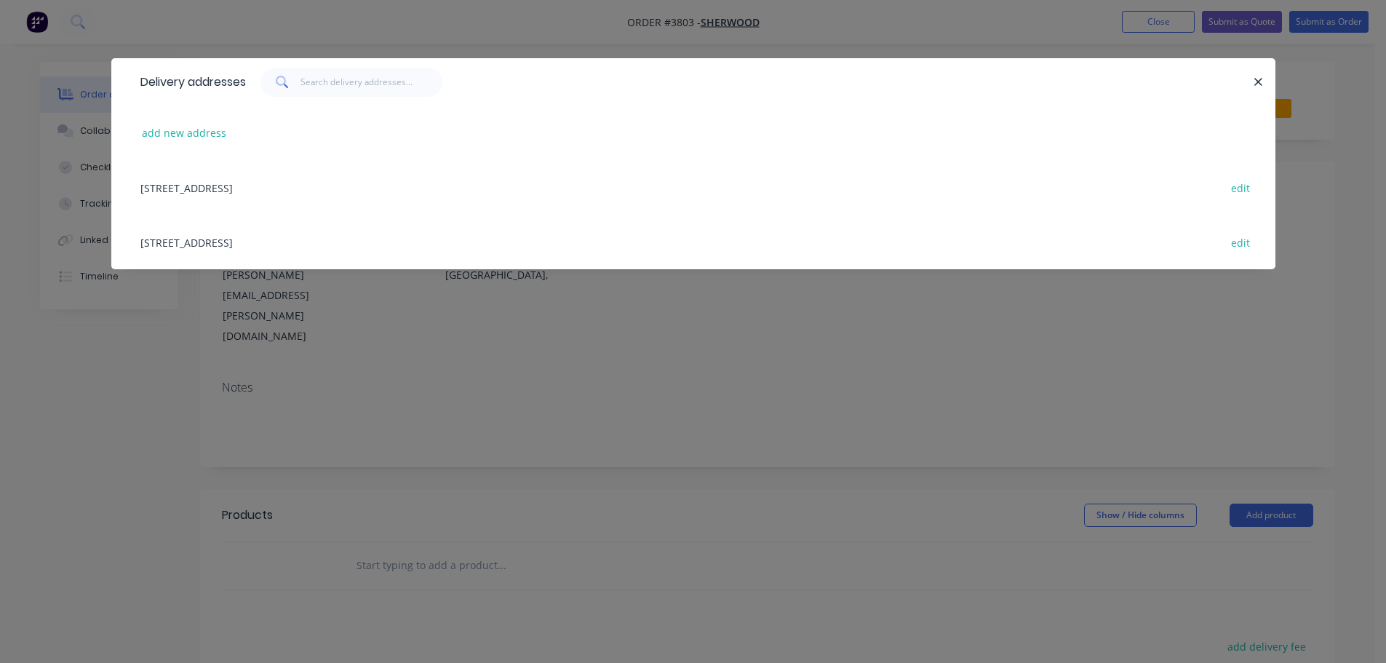
click at [258, 245] on div "[STREET_ADDRESS] edit" at bounding box center [693, 242] width 1120 height 55
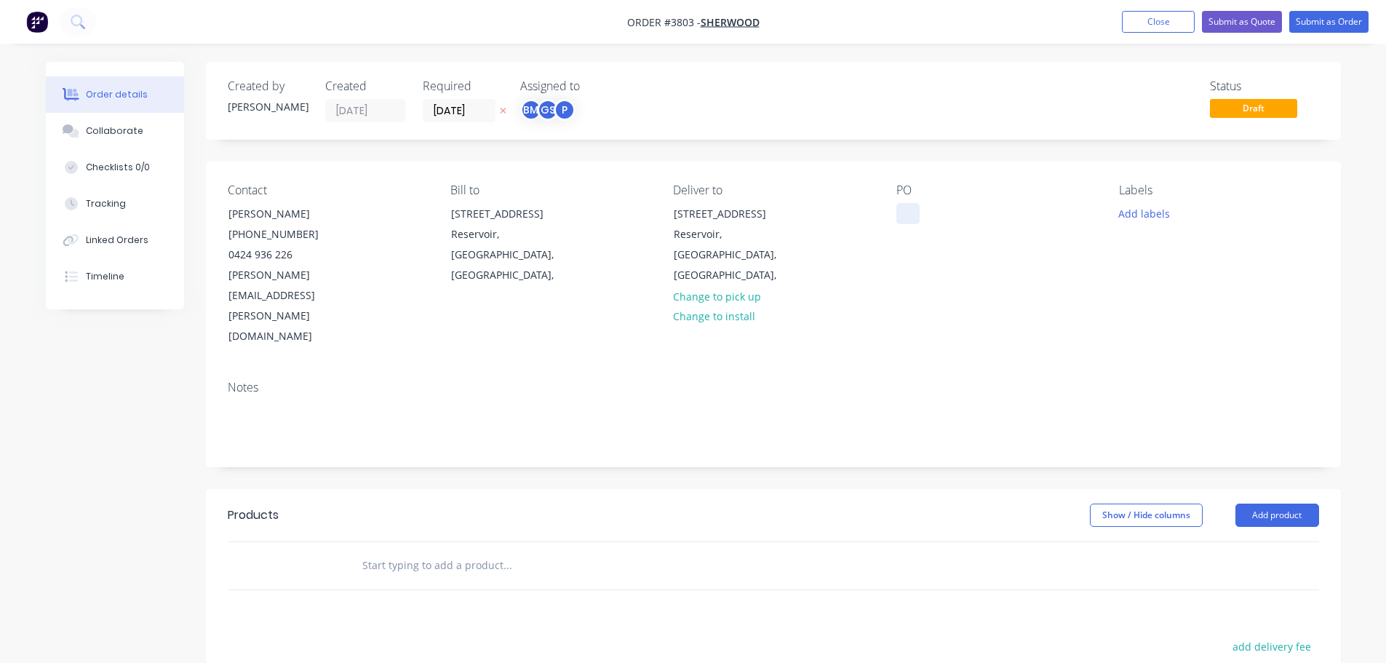
click at [903, 207] on div at bounding box center [907, 213] width 23 height 21
click at [123, 125] on div "Collaborate" at bounding box center [114, 130] width 57 height 13
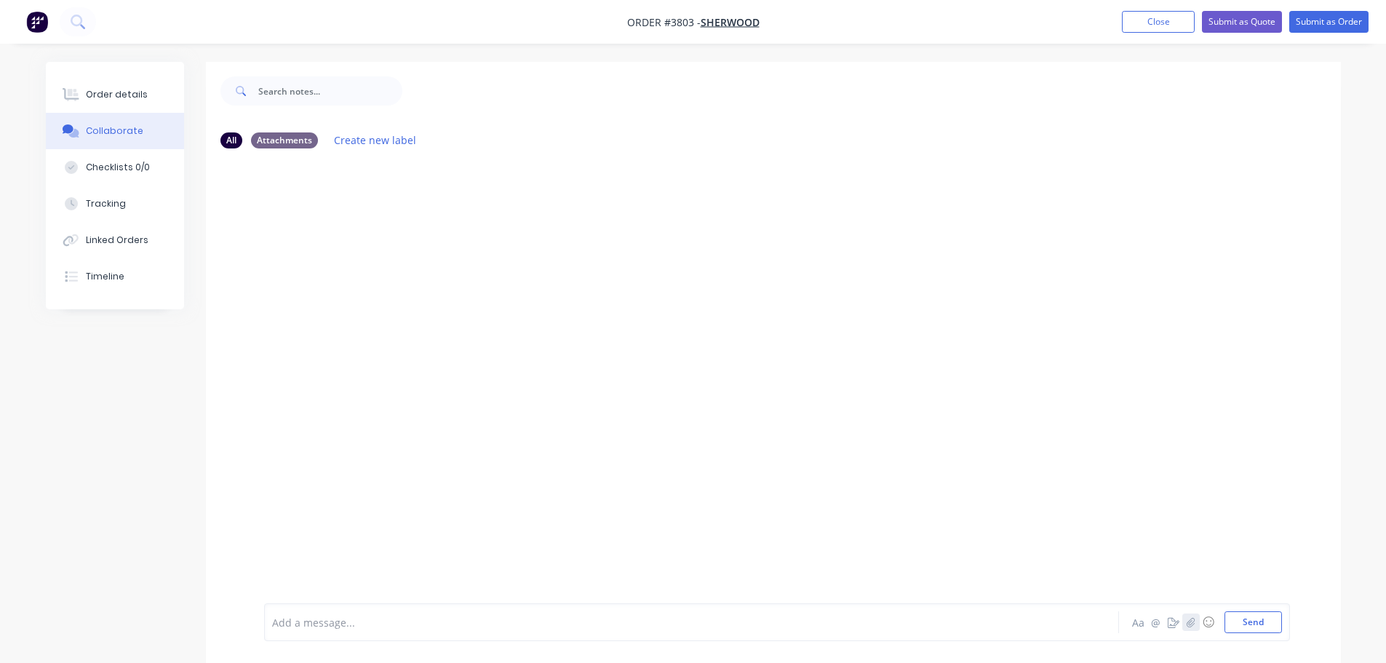
click at [1187, 620] on icon "button" at bounding box center [1190, 622] width 9 height 10
click at [1239, 615] on button "Send" at bounding box center [1252, 622] width 57 height 22
click at [1191, 622] on icon "button" at bounding box center [1190, 622] width 9 height 10
click at [1258, 620] on button "Send" at bounding box center [1252, 622] width 57 height 22
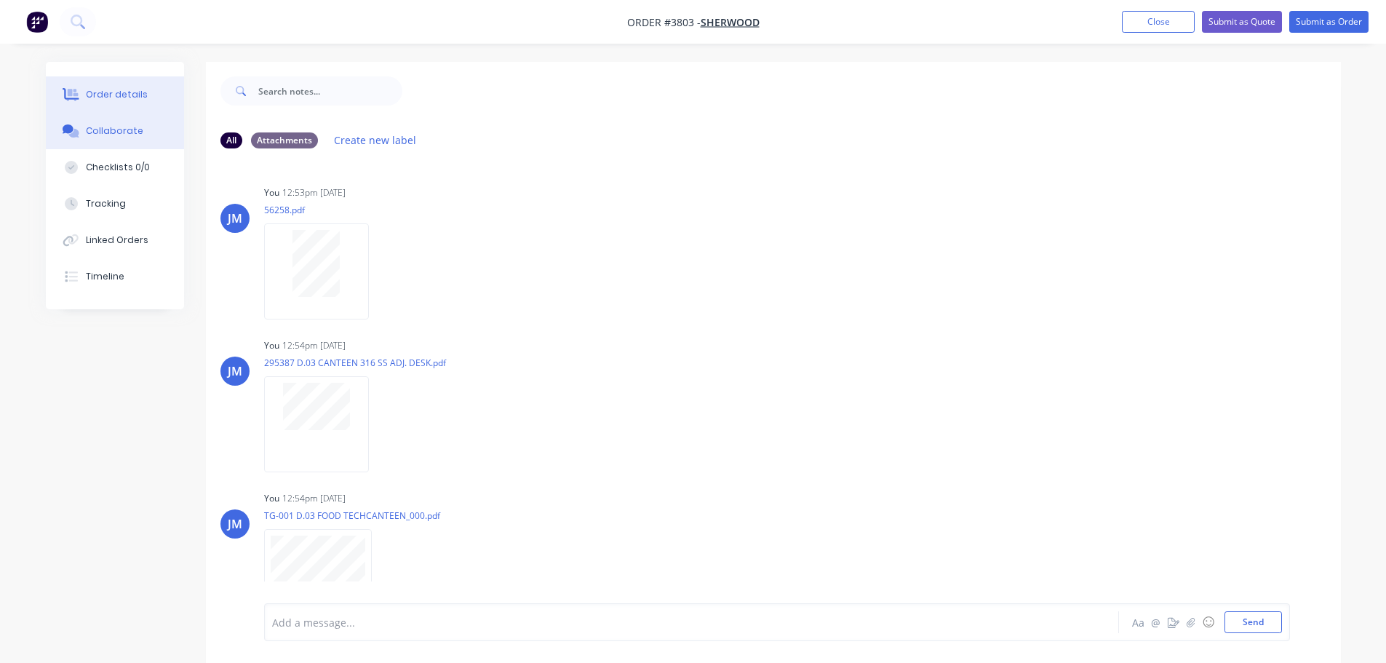
click at [122, 103] on button "Order details" at bounding box center [115, 94] width 138 height 36
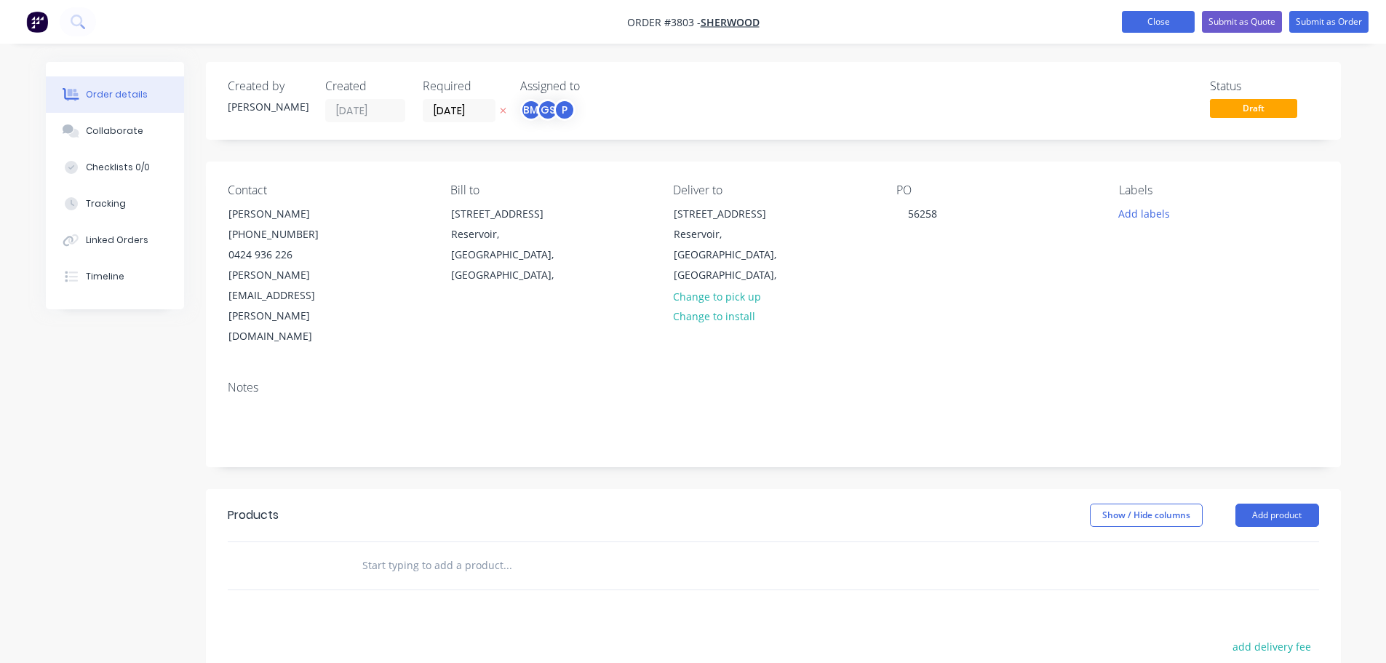
click at [1156, 20] on button "Close" at bounding box center [1158, 22] width 73 height 22
